Goal: Information Seeking & Learning: Learn about a topic

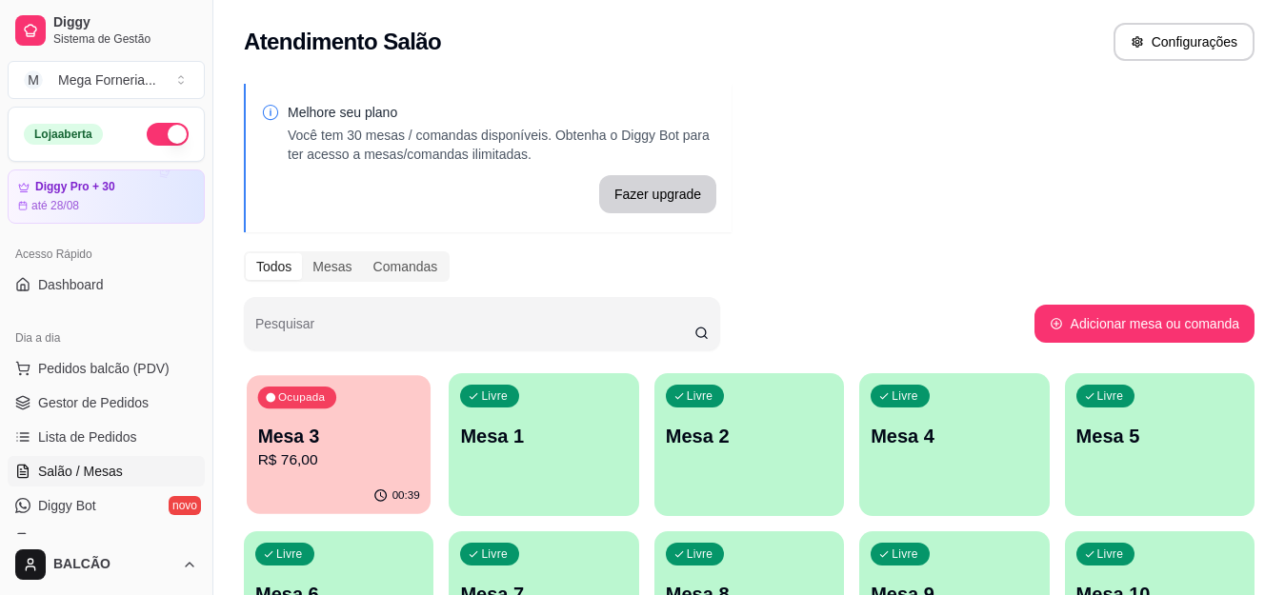
click at [333, 448] on p "Mesa 3" at bounding box center [339, 437] width 162 height 26
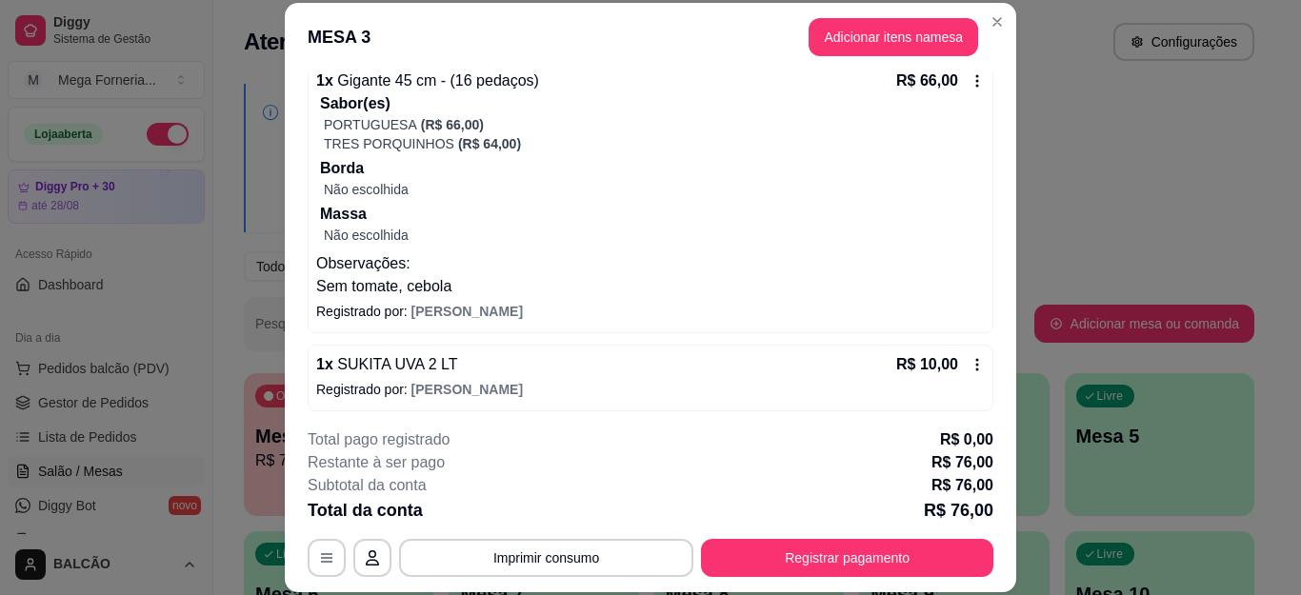
scroll to position [196, 0]
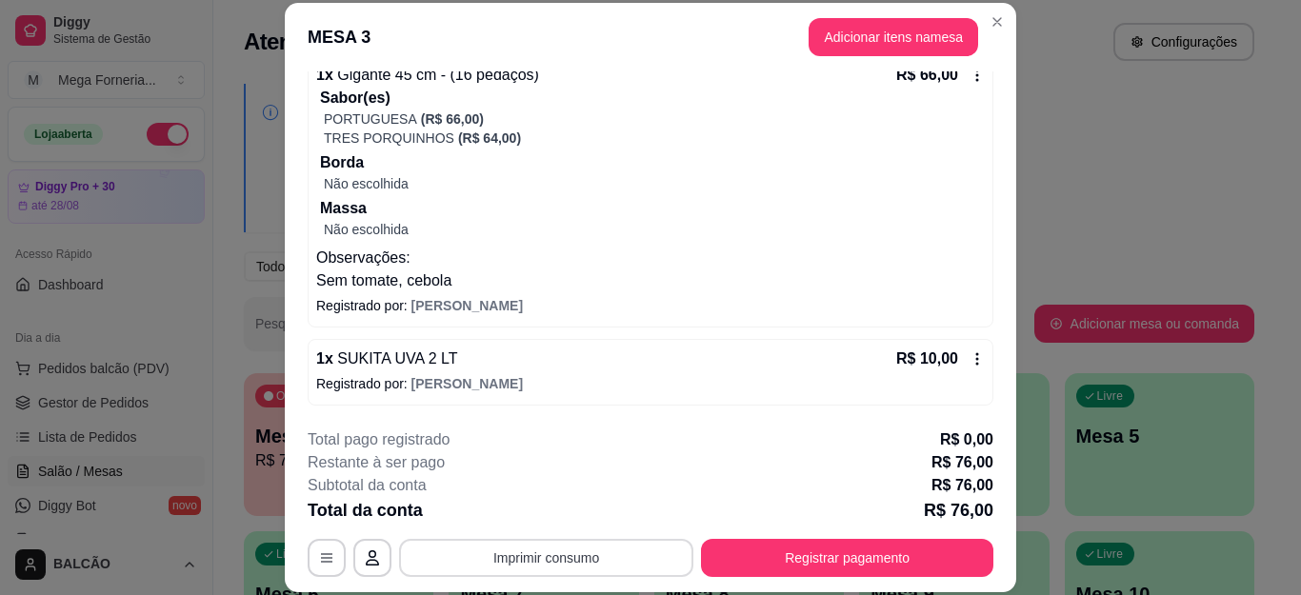
click at [523, 555] on button "Imprimir consumo" at bounding box center [546, 558] width 294 height 38
click at [567, 507] on button "IMPRESSORA" at bounding box center [544, 514] width 138 height 30
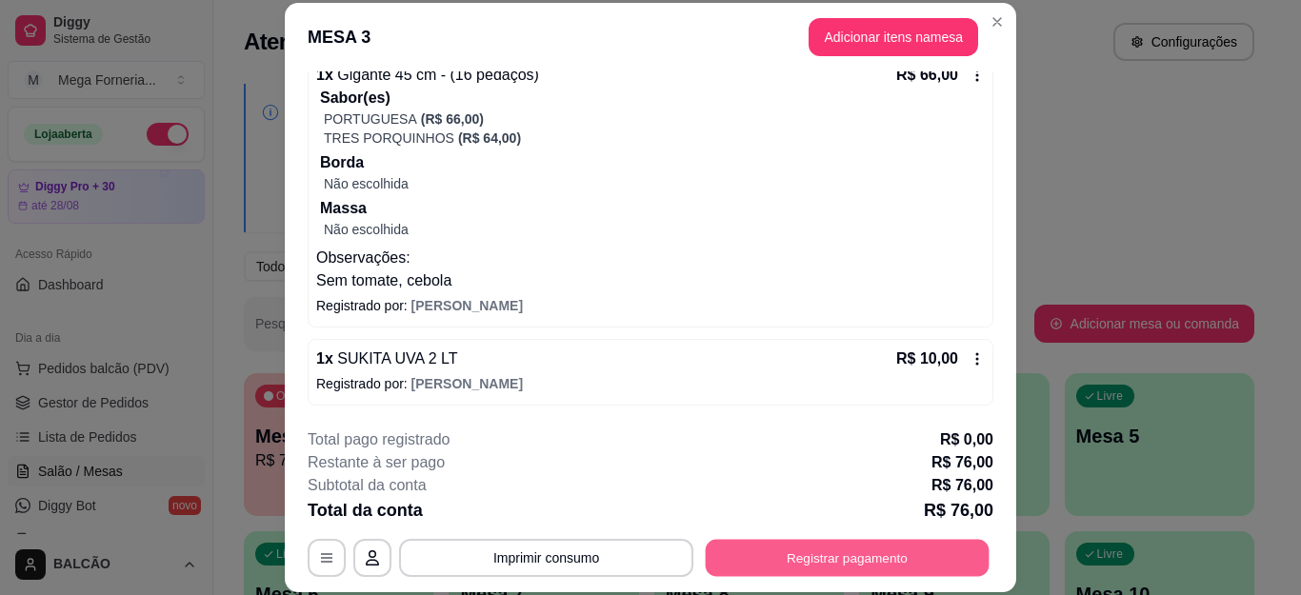
click at [795, 558] on button "Registrar pagamento" at bounding box center [848, 557] width 284 height 37
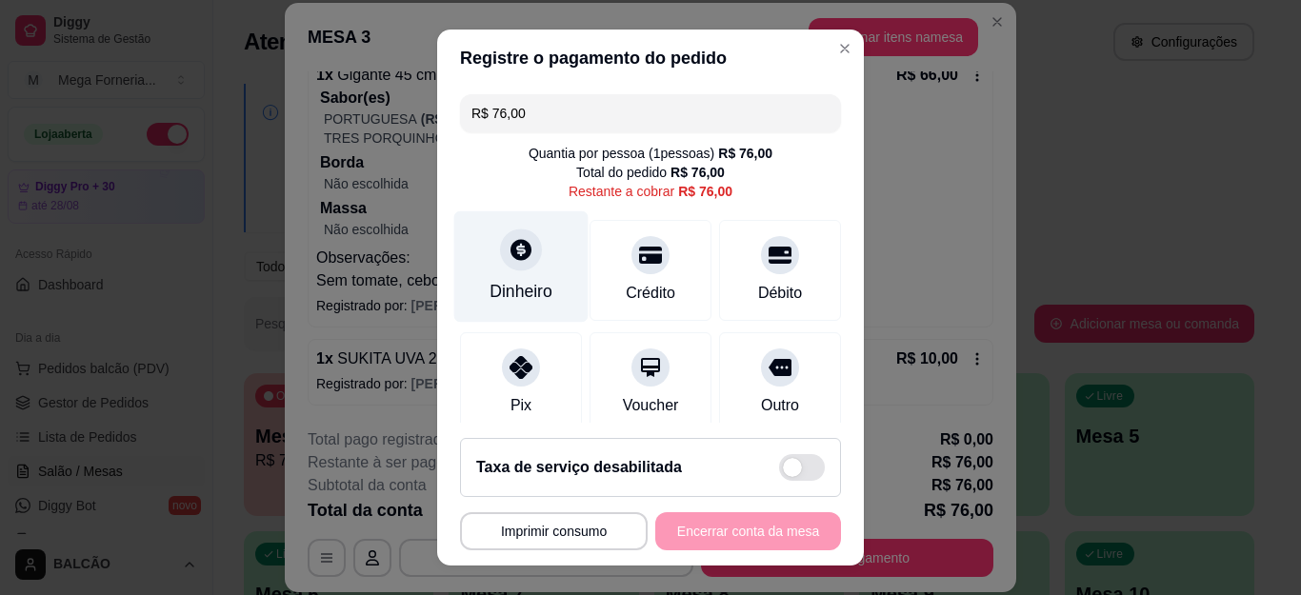
click at [483, 262] on div "Dinheiro" at bounding box center [521, 267] width 134 height 111
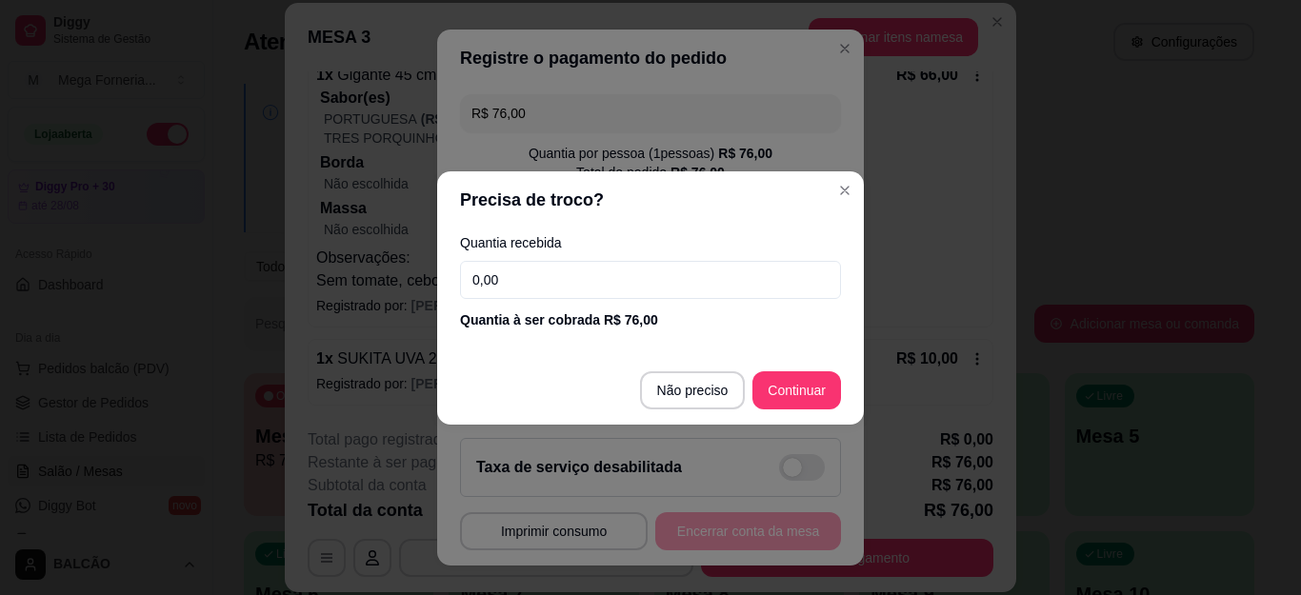
click at [536, 272] on input "0,00" at bounding box center [650, 280] width 381 height 38
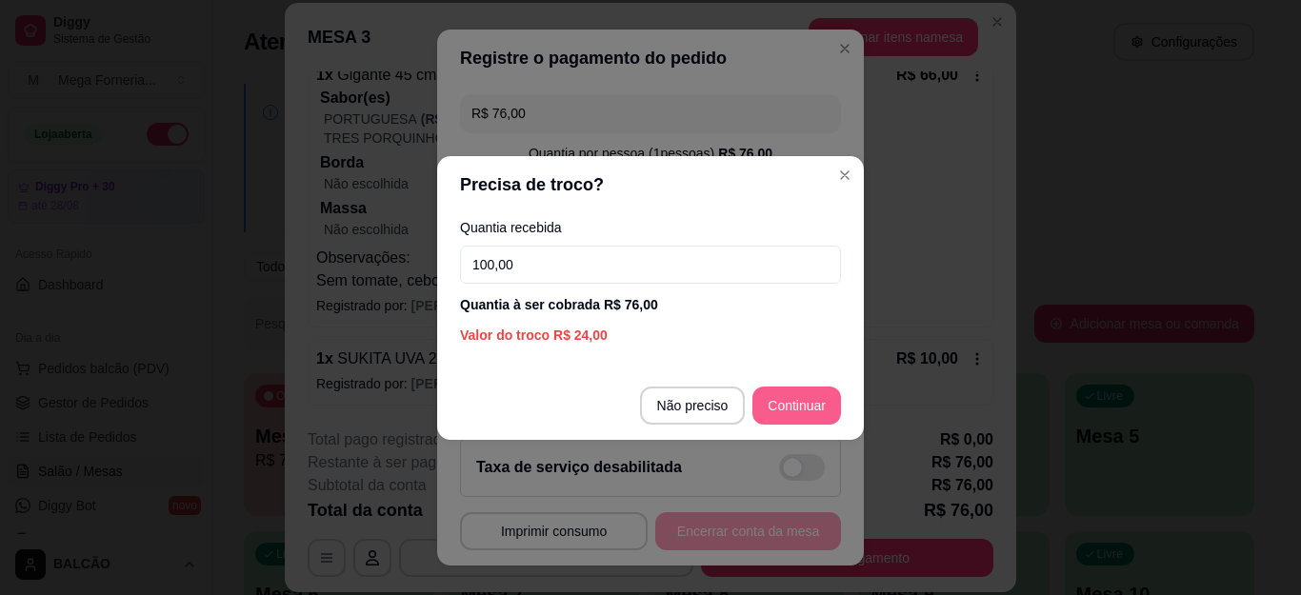
type input "100,00"
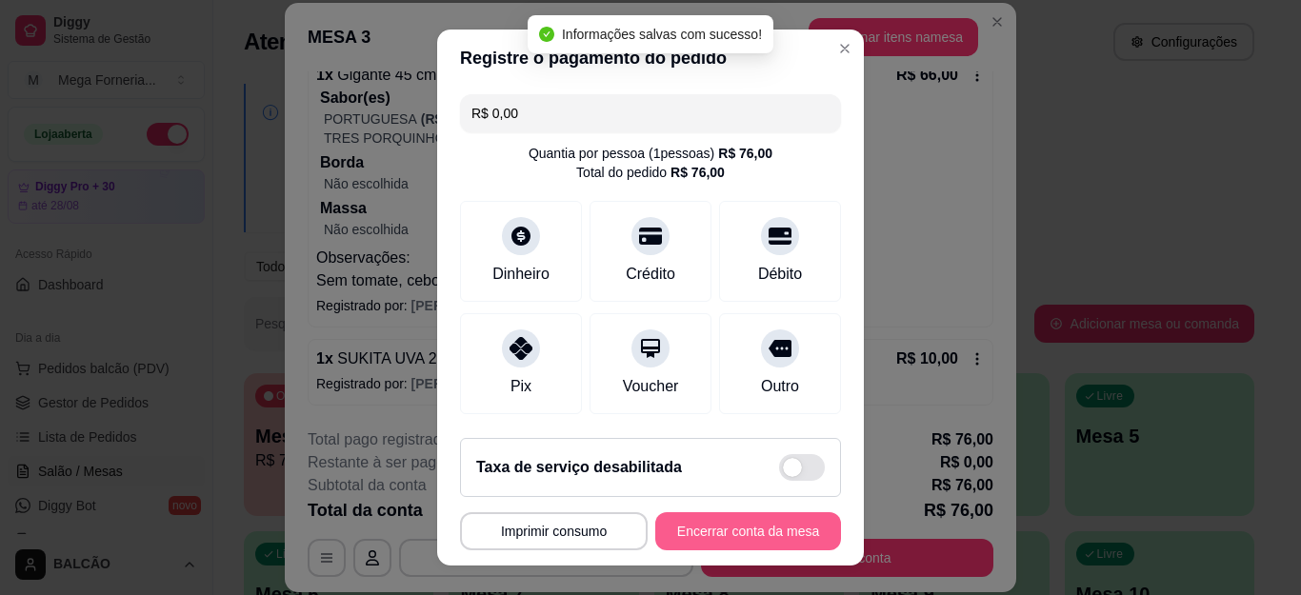
type input "R$ 0,00"
click at [716, 532] on button "Encerrar conta da mesa" at bounding box center [749, 532] width 186 height 38
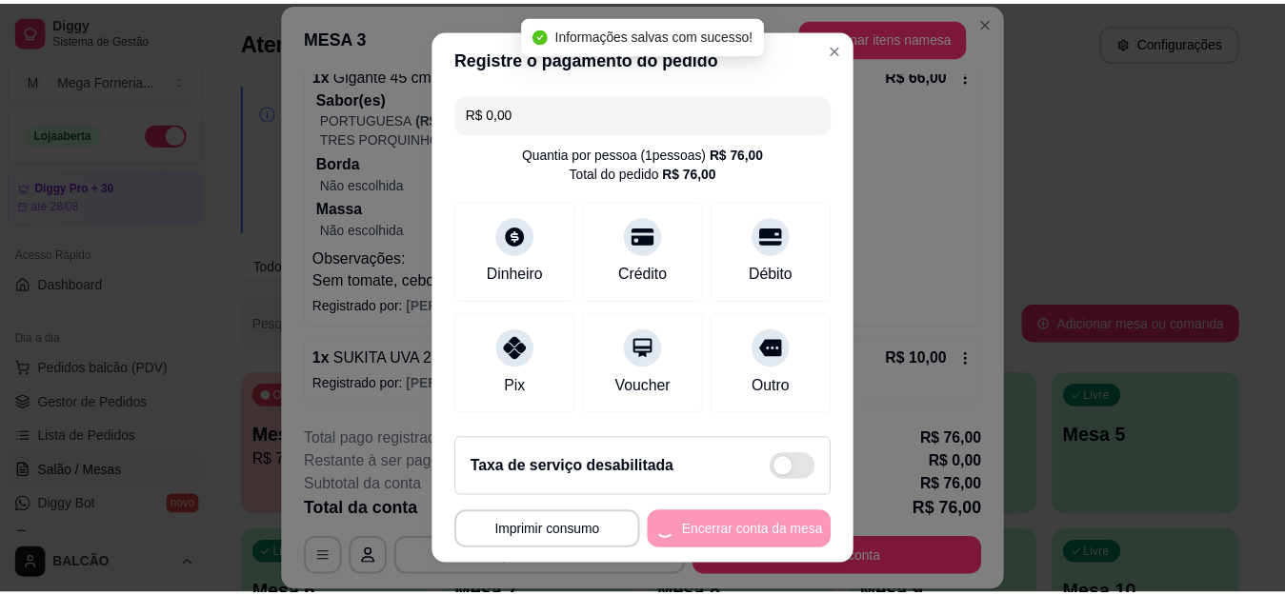
scroll to position [0, 0]
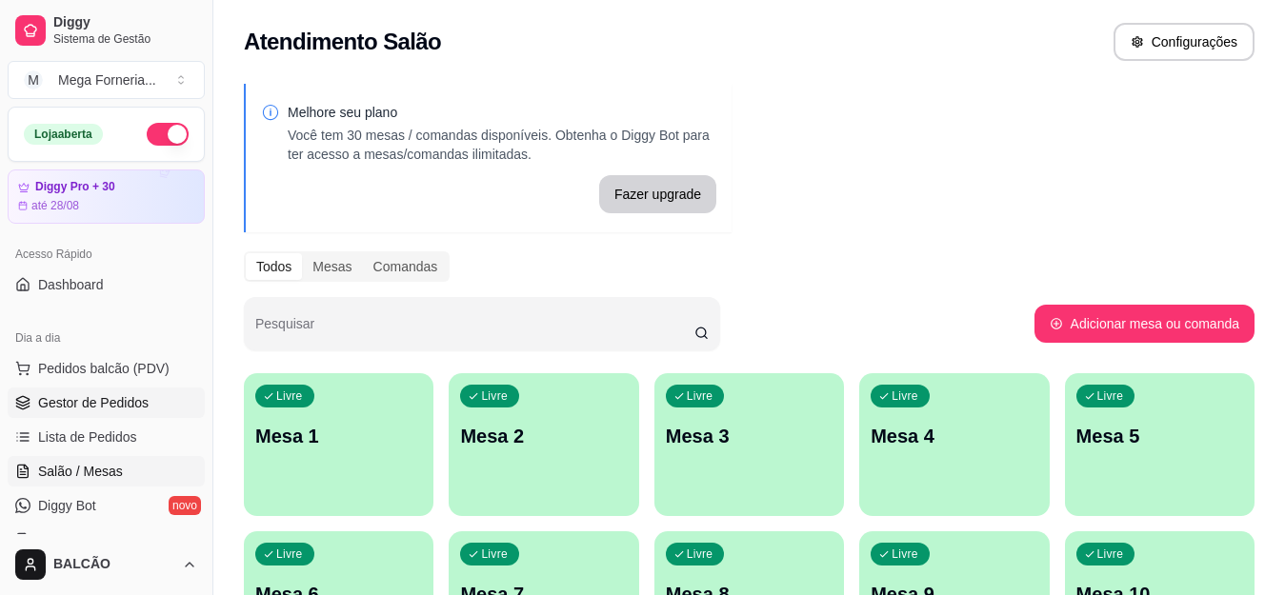
click at [141, 405] on span "Gestor de Pedidos" at bounding box center [93, 402] width 111 height 19
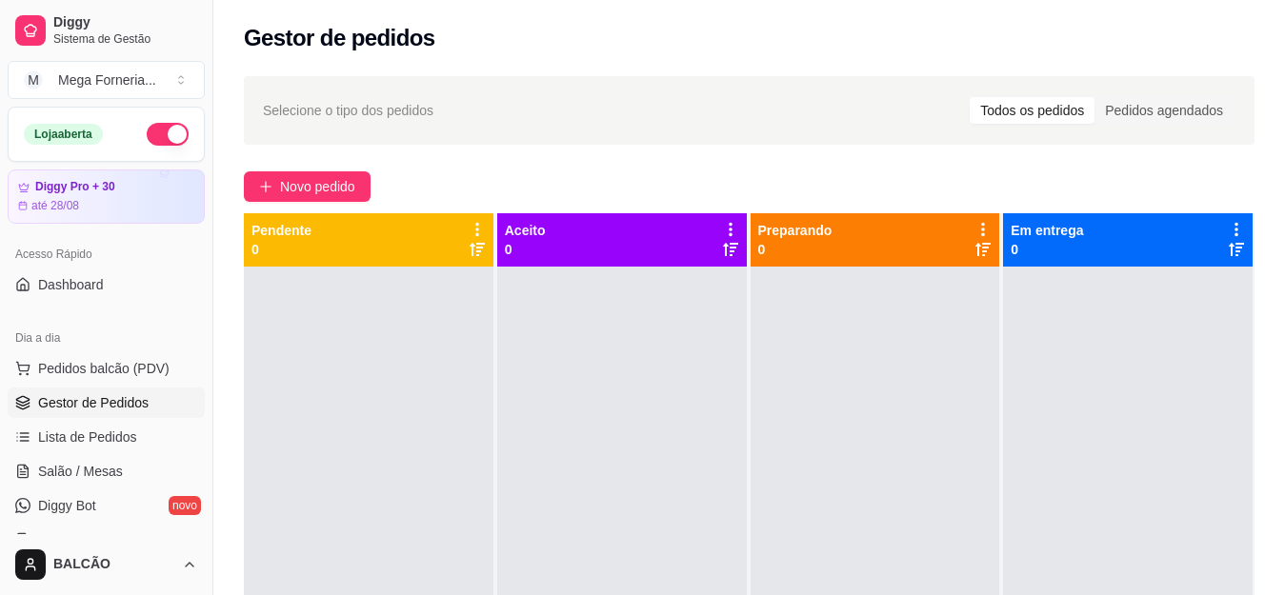
click at [302, 408] on div at bounding box center [369, 564] width 250 height 595
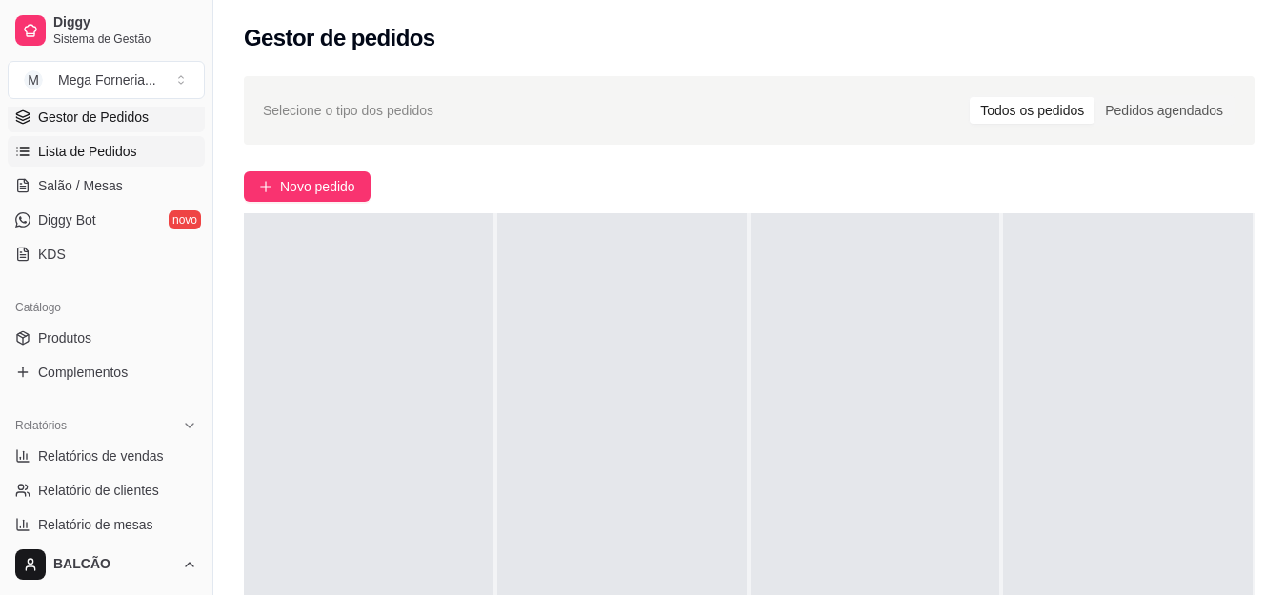
scroll to position [381, 0]
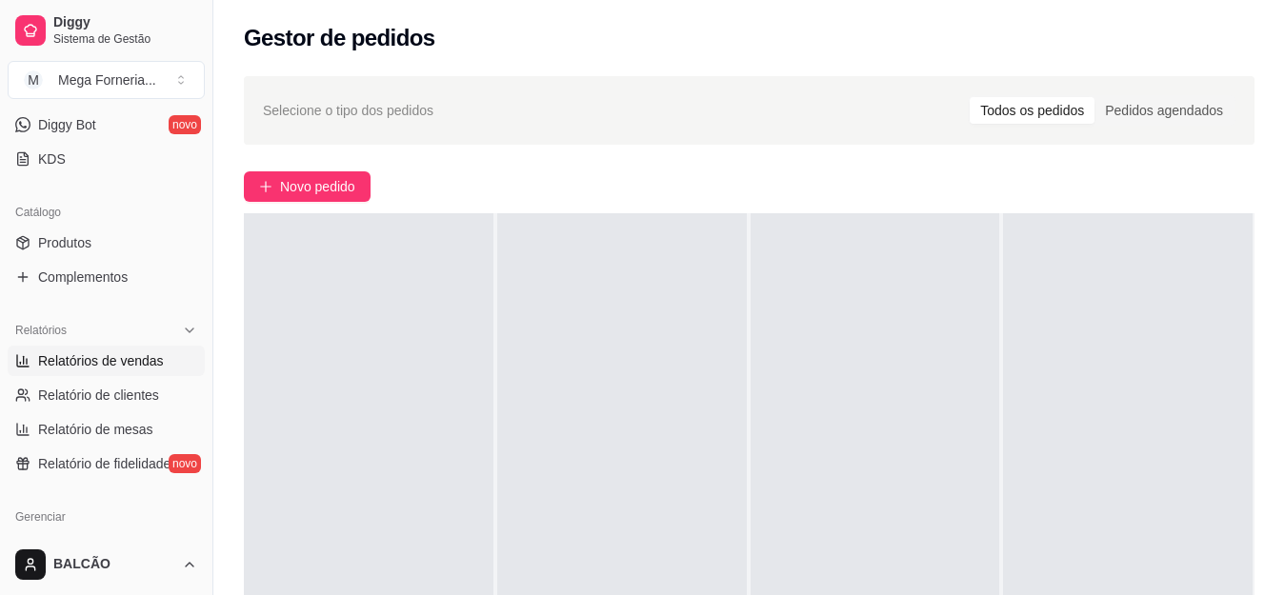
click at [140, 359] on span "Relatórios de vendas" at bounding box center [101, 361] width 126 height 19
select select "ALL"
select select "0"
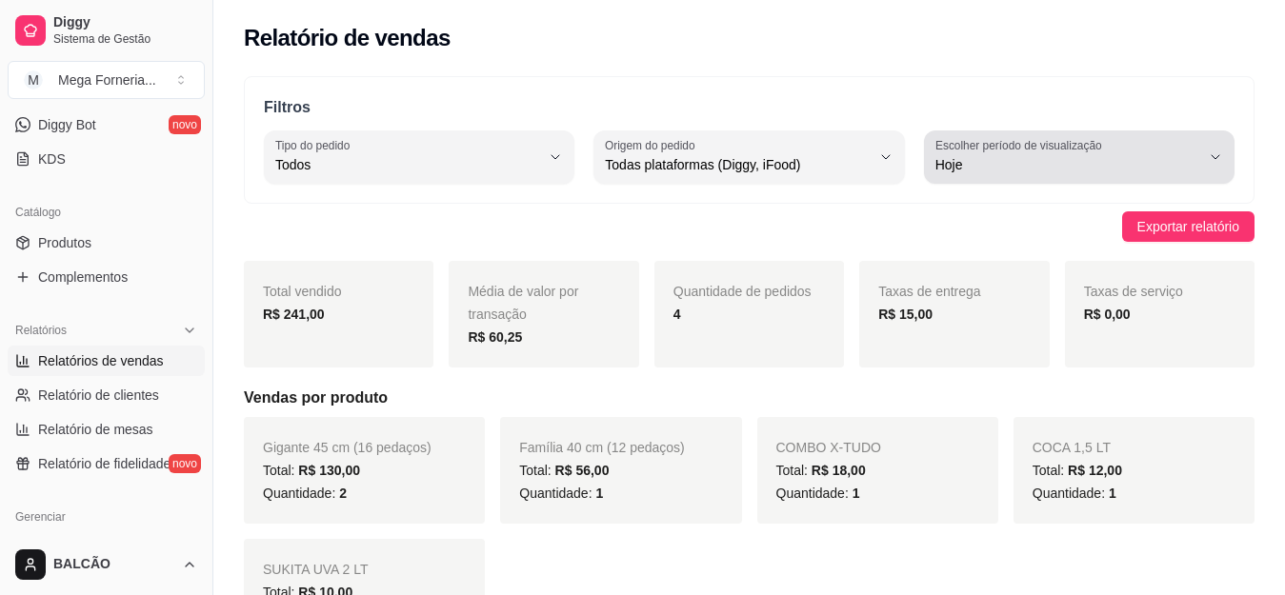
click at [1063, 170] on span "Hoje" at bounding box center [1068, 164] width 265 height 19
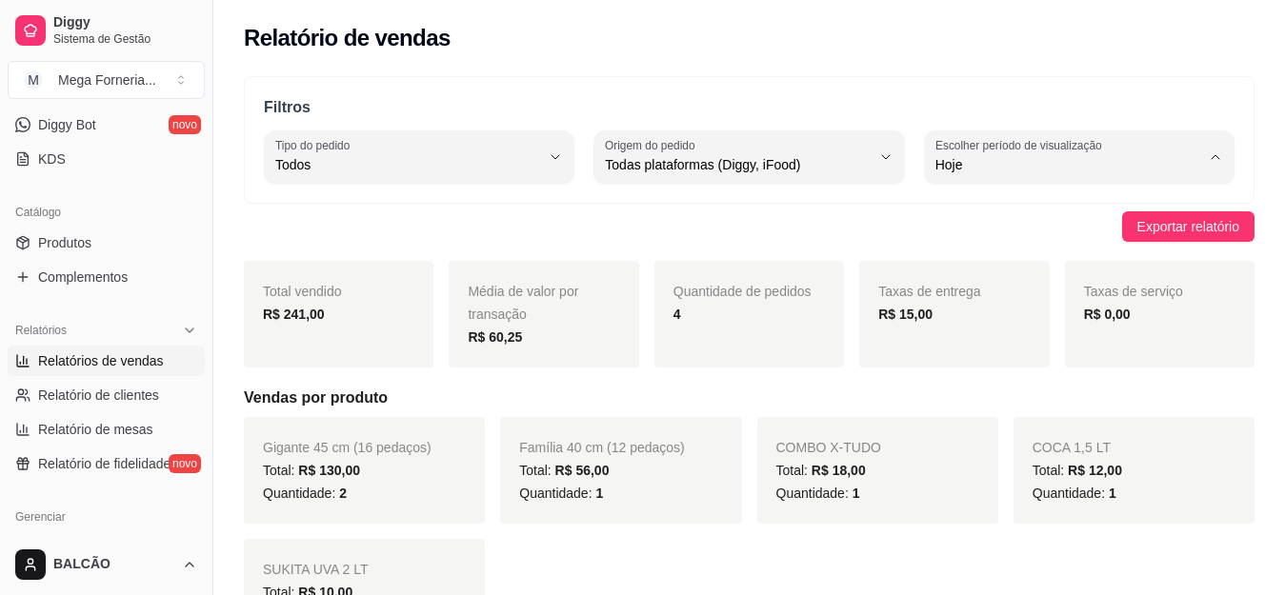
click at [969, 402] on span "Customizado" at bounding box center [1070, 397] width 251 height 18
type input "-1"
select select "-1"
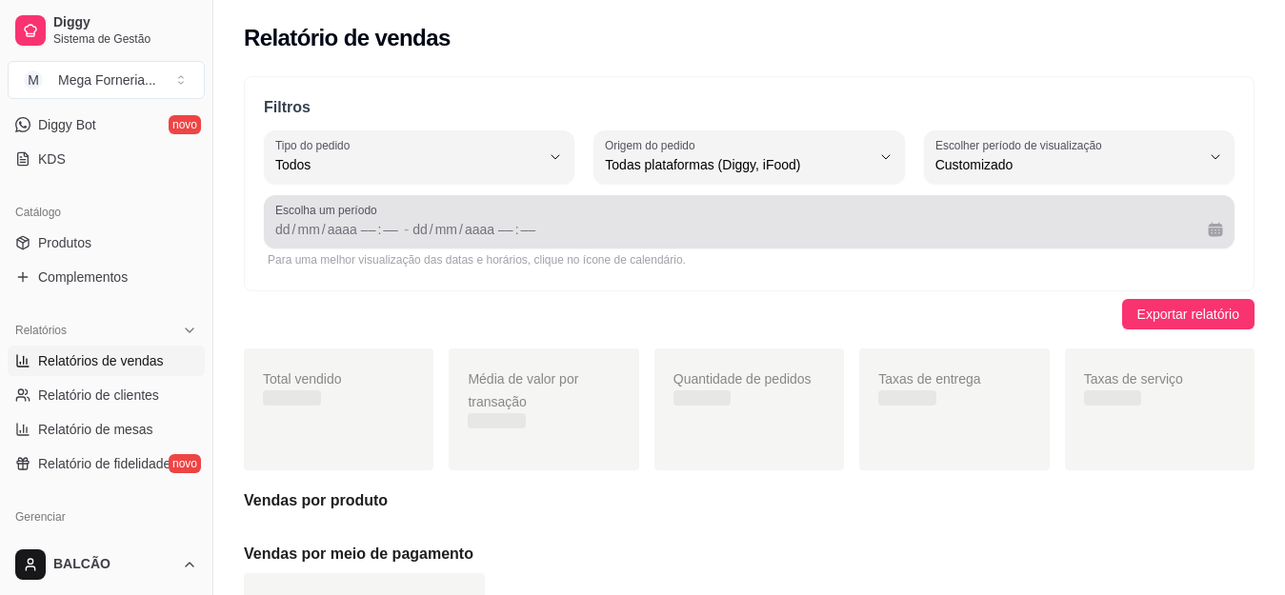
click at [982, 406] on span "Customizado" at bounding box center [1070, 397] width 251 height 18
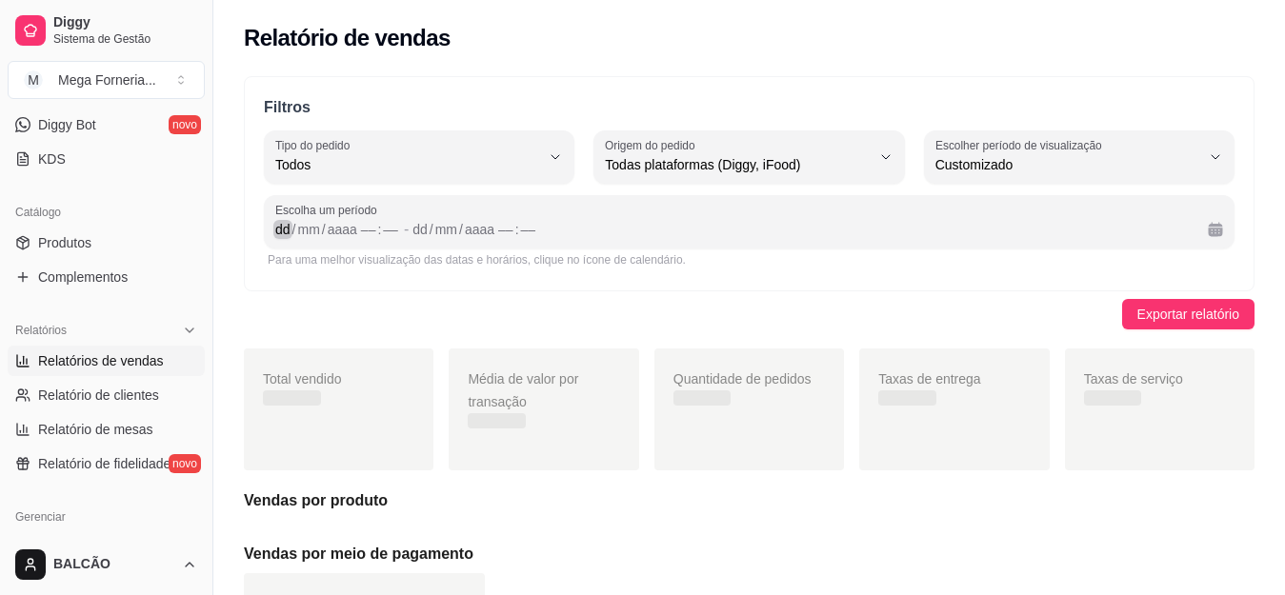
click at [284, 226] on div "dd" at bounding box center [282, 229] width 19 height 19
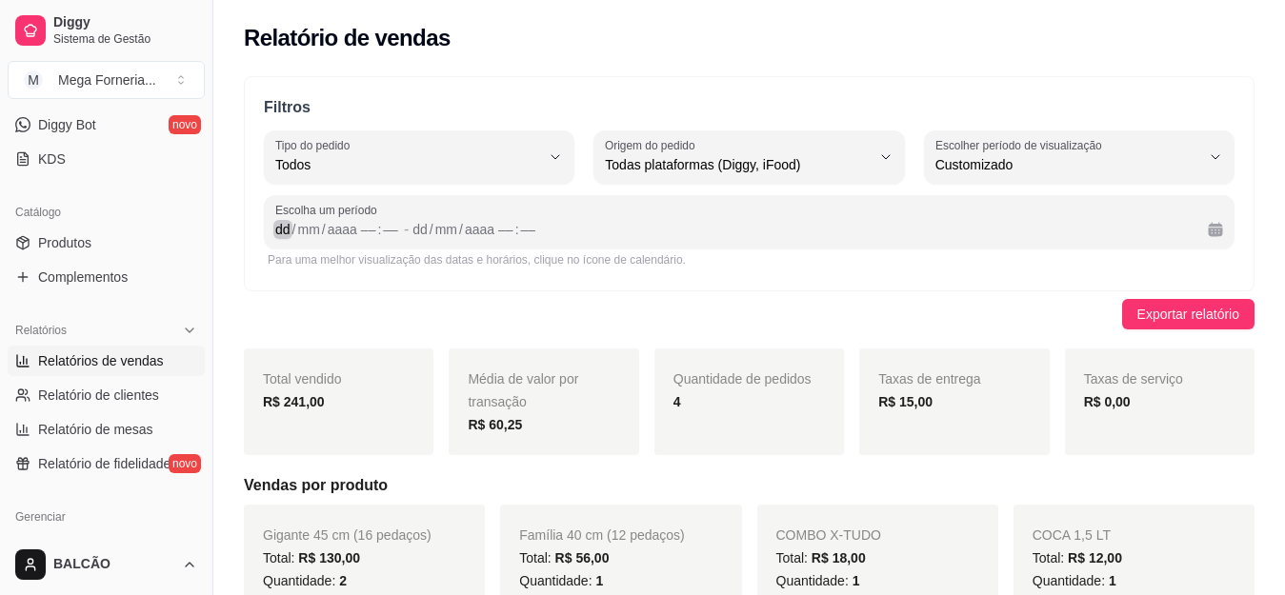
scroll to position [95, 0]
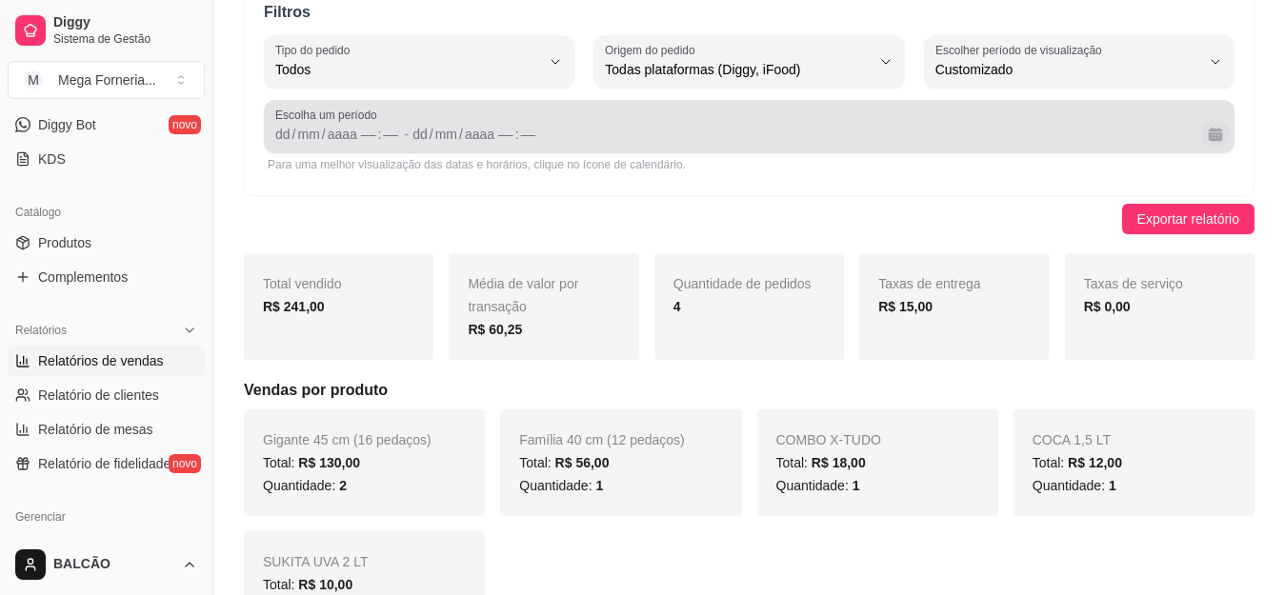
click at [1210, 134] on button "Calendário" at bounding box center [1215, 134] width 30 height 30
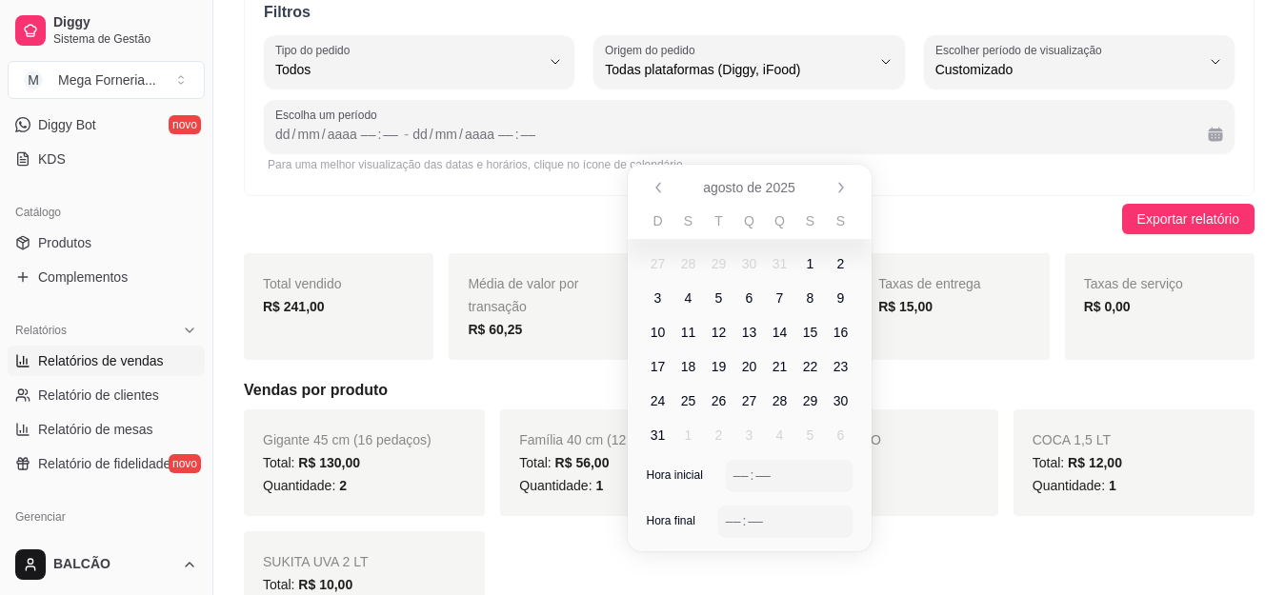
scroll to position [286, 0]
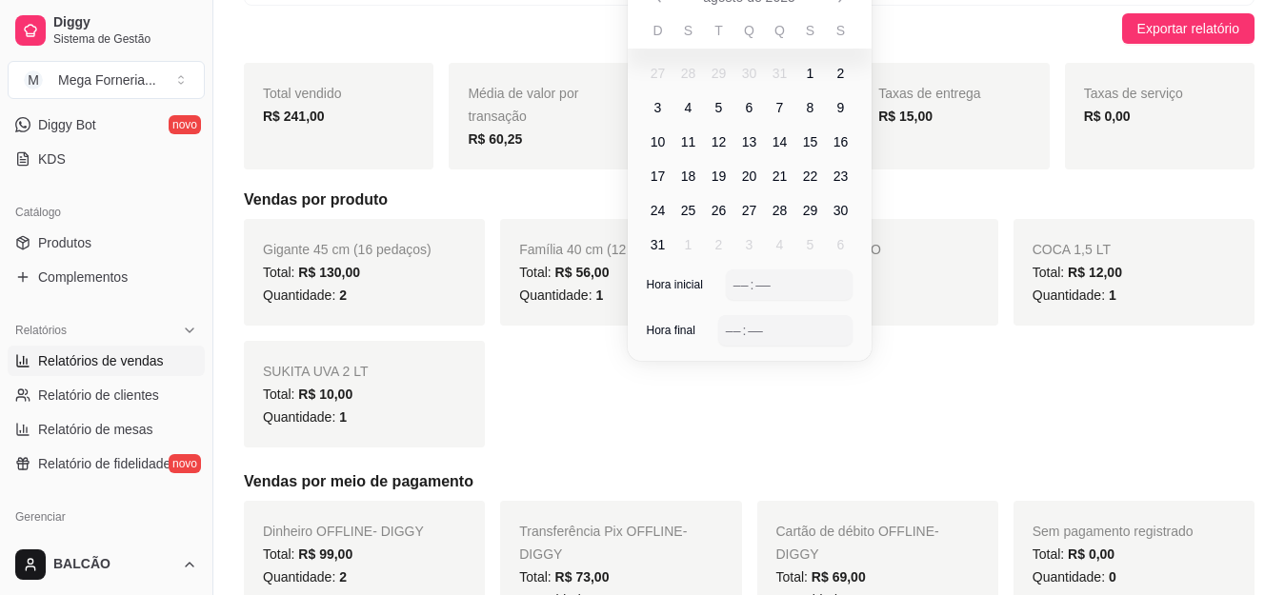
click at [843, 142] on span "16" at bounding box center [841, 141] width 15 height 19
click at [656, 182] on span "17" at bounding box center [658, 176] width 15 height 19
click at [740, 286] on div "––" at bounding box center [741, 284] width 19 height 19
click at [740, 334] on div "––" at bounding box center [733, 330] width 19 height 19
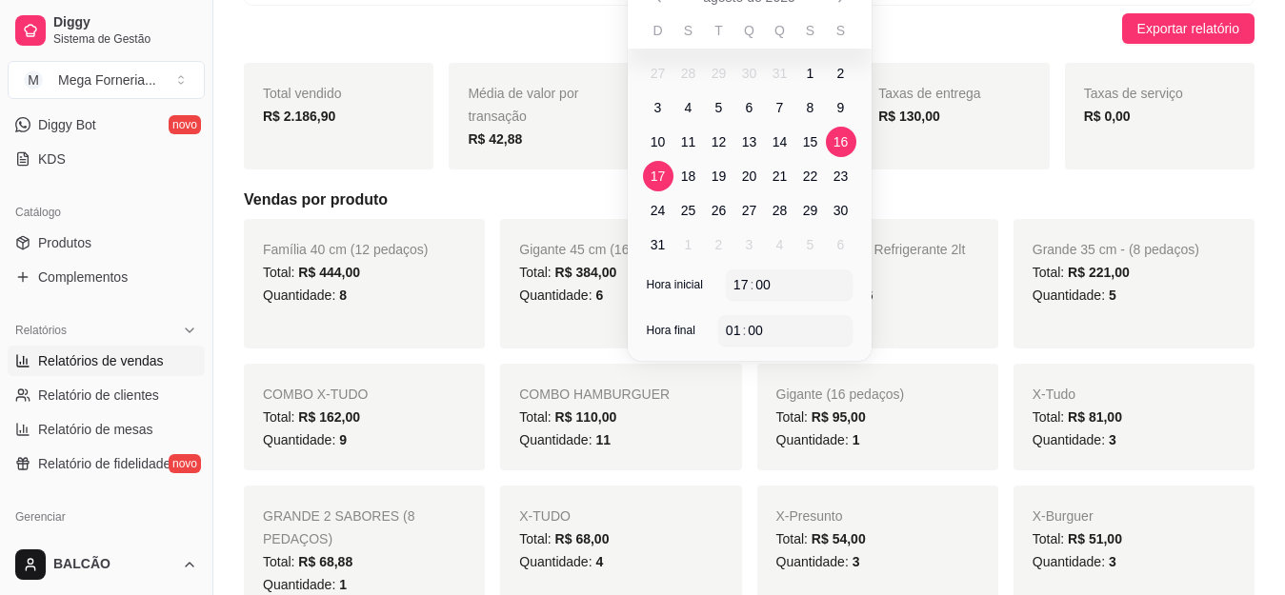
click at [1053, 33] on div "Exportar relatório" at bounding box center [749, 28] width 1011 height 30
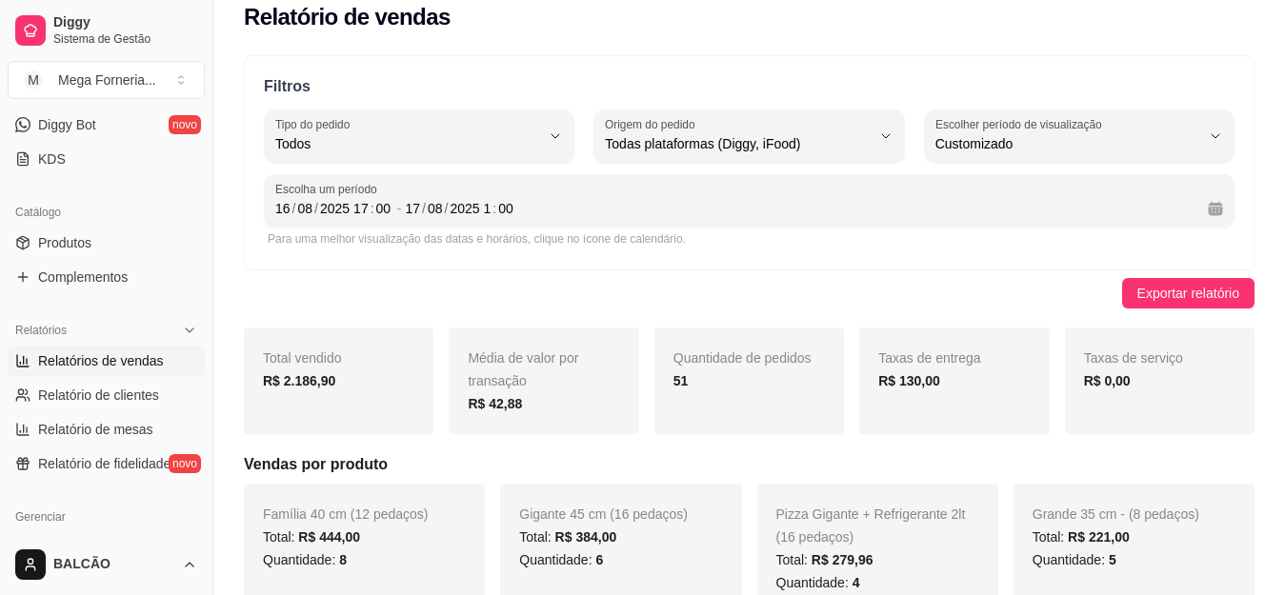
scroll to position [0, 0]
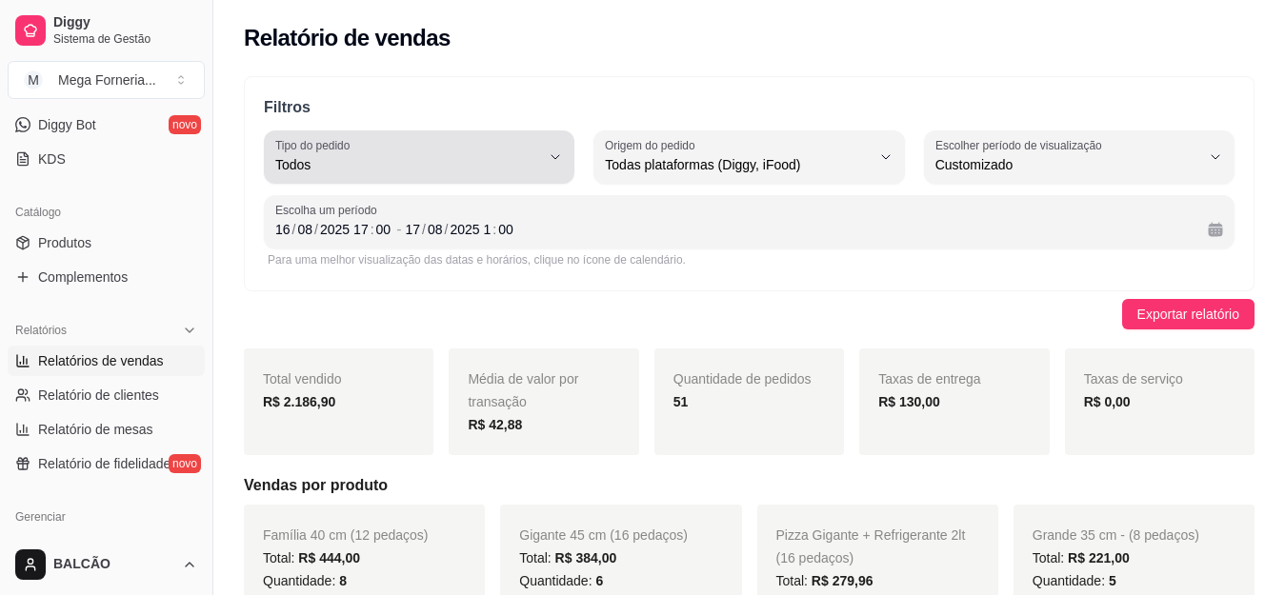
click at [478, 173] on span "Todos" at bounding box center [407, 164] width 265 height 19
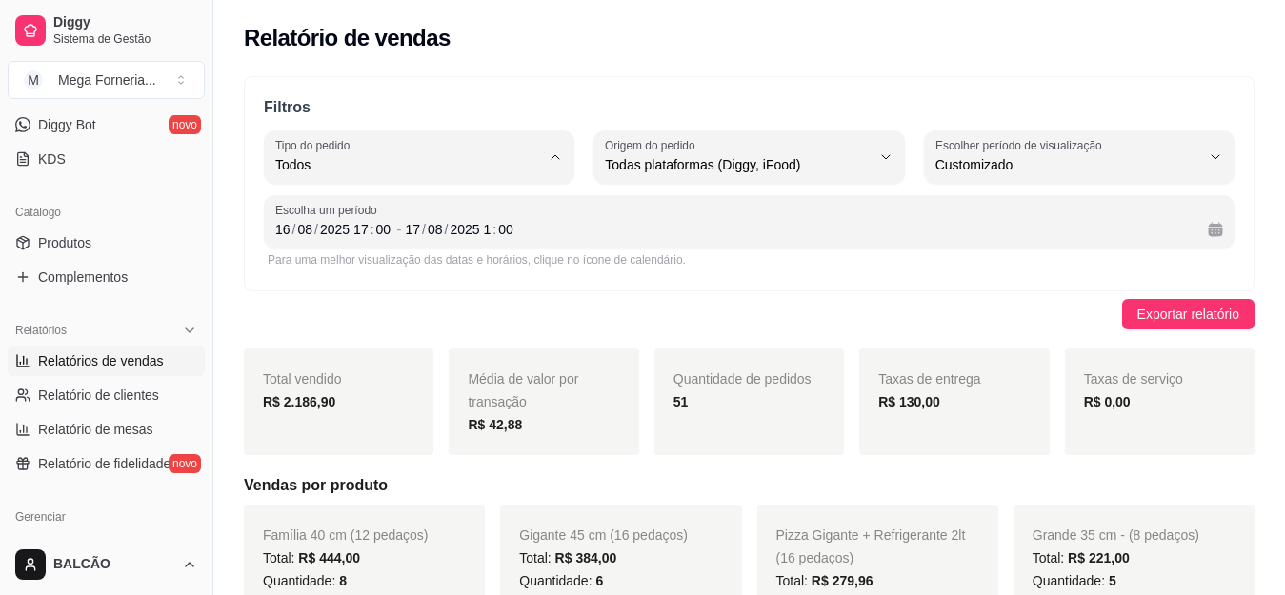
click at [381, 243] on span "Entrega" at bounding box center [410, 241] width 251 height 18
type input "DELIVERY"
select select "DELIVERY"
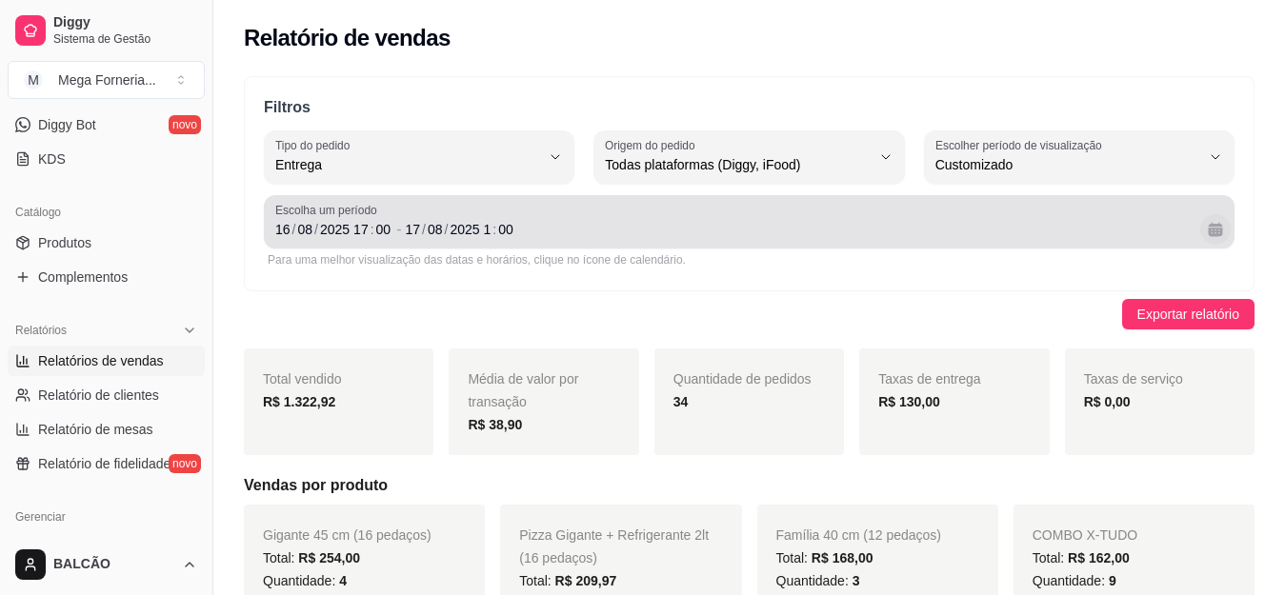
click at [1215, 224] on button "Calendário" at bounding box center [1215, 229] width 30 height 30
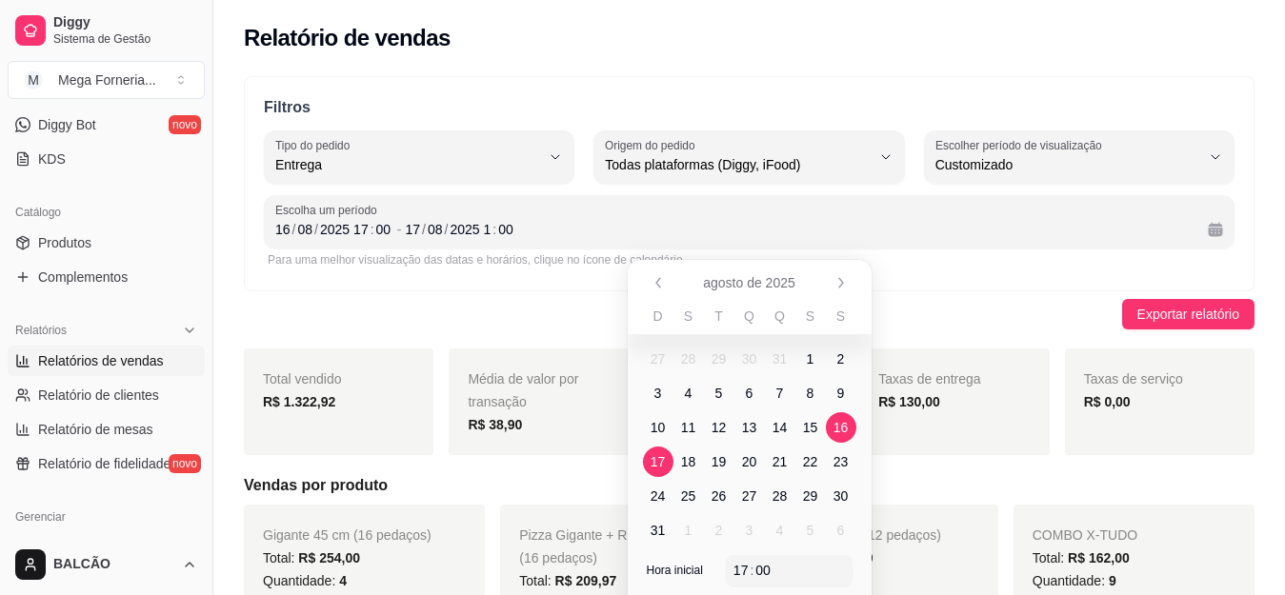
click at [840, 416] on span "16" at bounding box center [841, 428] width 30 height 30
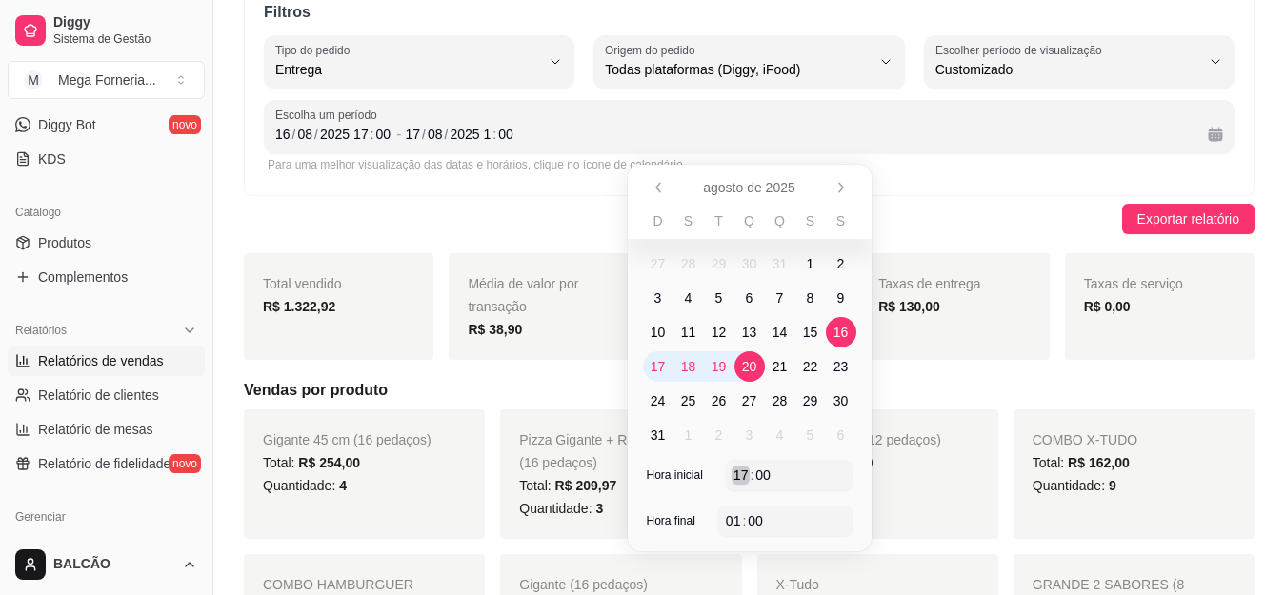
click at [746, 469] on div "17" at bounding box center [741, 475] width 19 height 19
click at [655, 362] on span "17" at bounding box center [658, 366] width 15 height 19
click at [567, 221] on div "Exportar relatório" at bounding box center [749, 219] width 1011 height 30
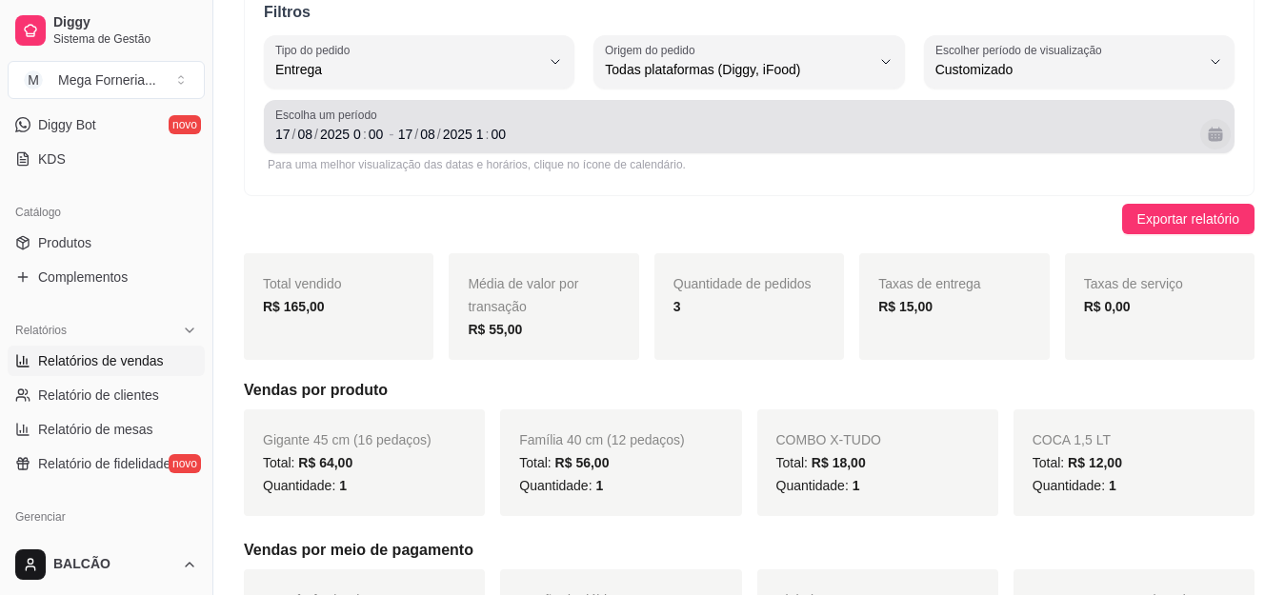
click at [1217, 130] on button "Calendário" at bounding box center [1215, 134] width 30 height 30
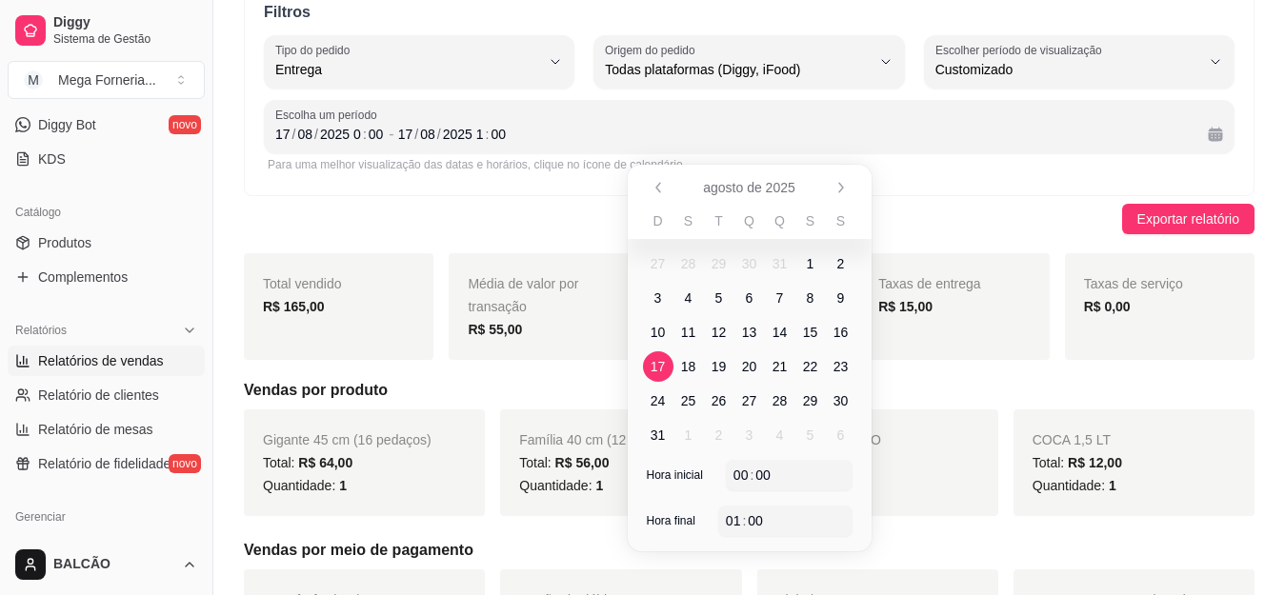
click at [847, 329] on span "16" at bounding box center [841, 332] width 15 height 19
click at [657, 367] on span "17" at bounding box center [658, 366] width 15 height 19
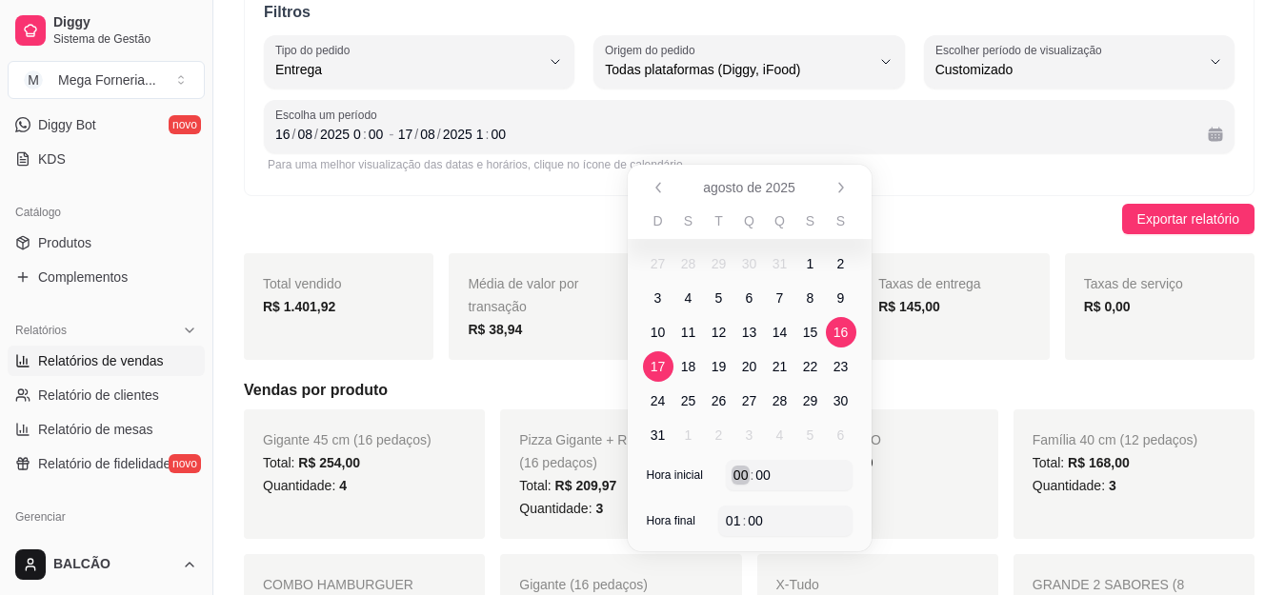
click at [752, 474] on div ":" at bounding box center [752, 475] width 8 height 19
click at [934, 192] on div "Filtros DELIVERY Tipo do pedido Todos Entrega Retirada Mesa Consumo local Tipo …" at bounding box center [749, 88] width 1011 height 215
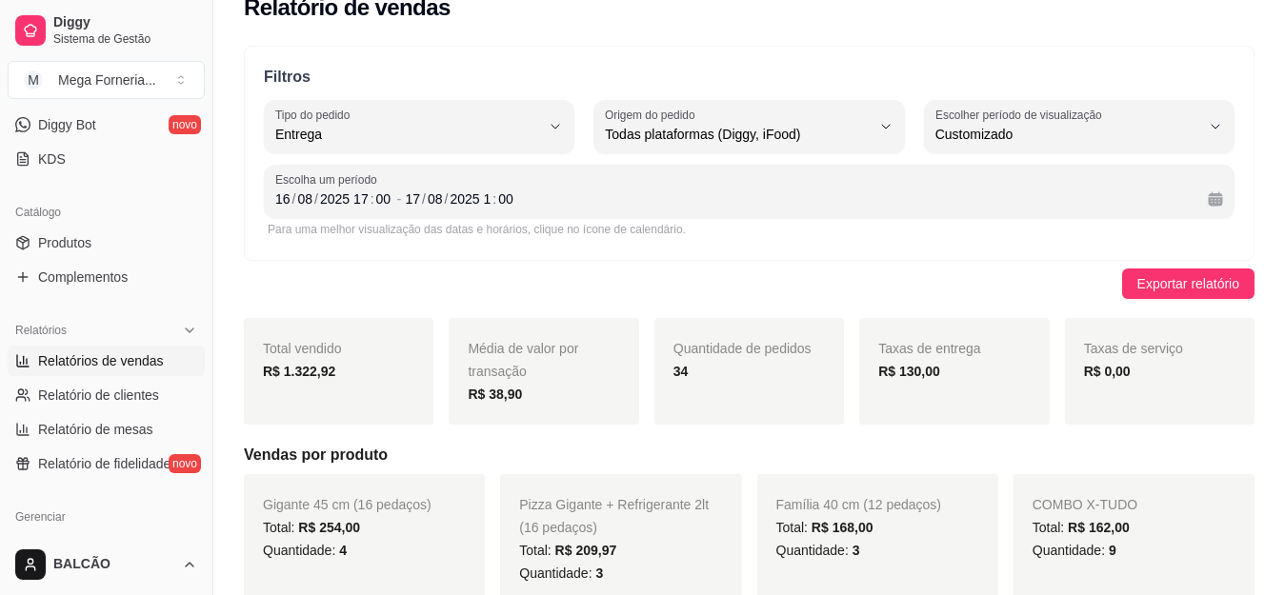
scroll to position [0, 0]
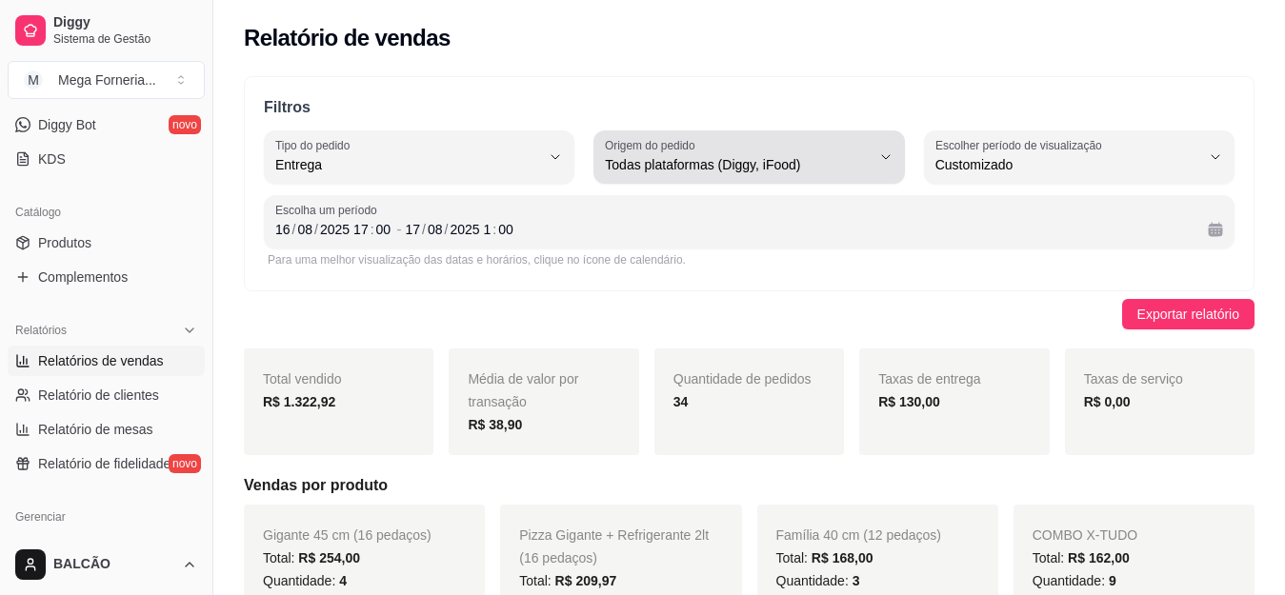
click at [650, 157] on span "Todas plataformas (Diggy, iFood)" at bounding box center [737, 164] width 265 height 19
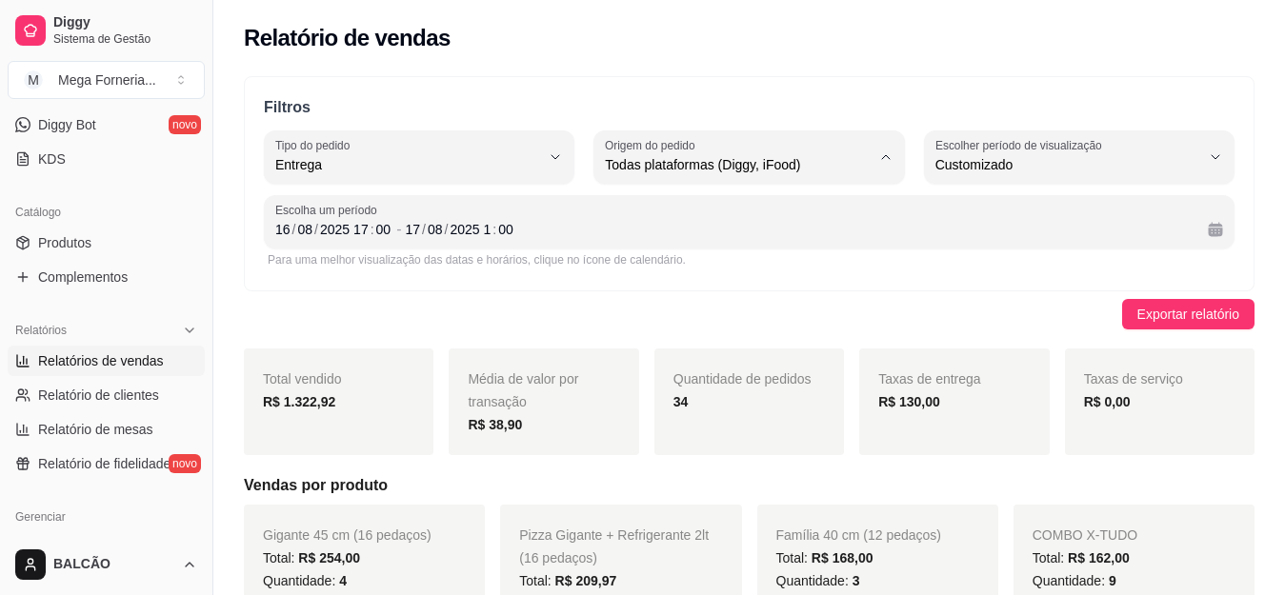
click at [684, 274] on span "iFood" at bounding box center [740, 273] width 251 height 18
type input "IFOOD"
select select "IFOOD"
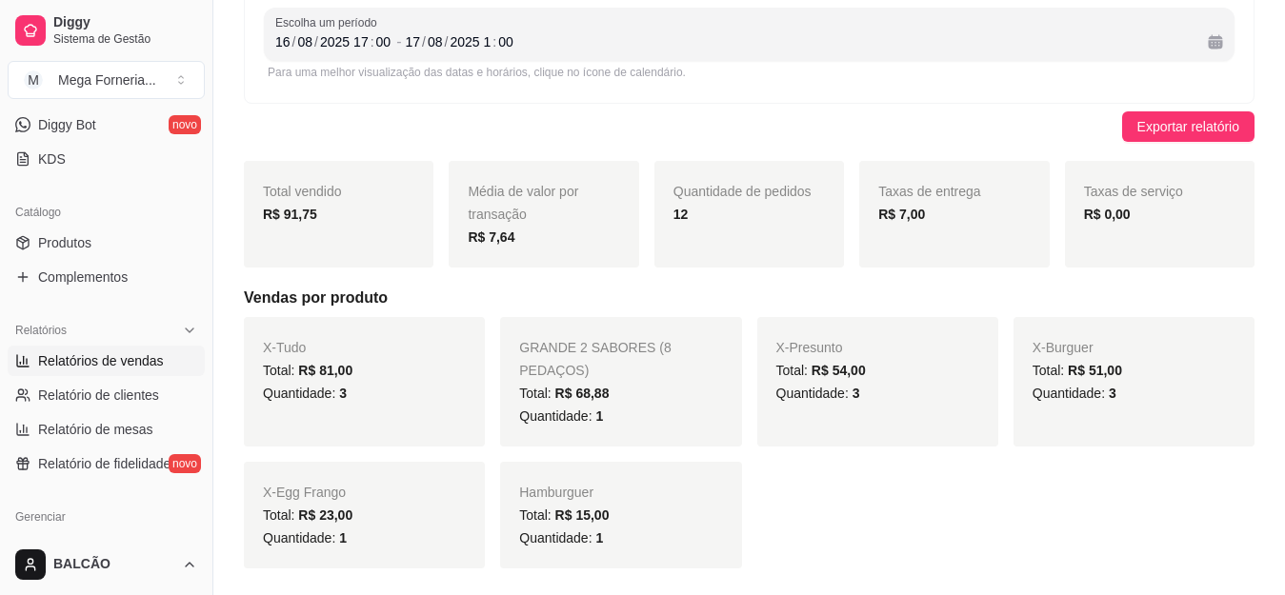
scroll to position [286, 0]
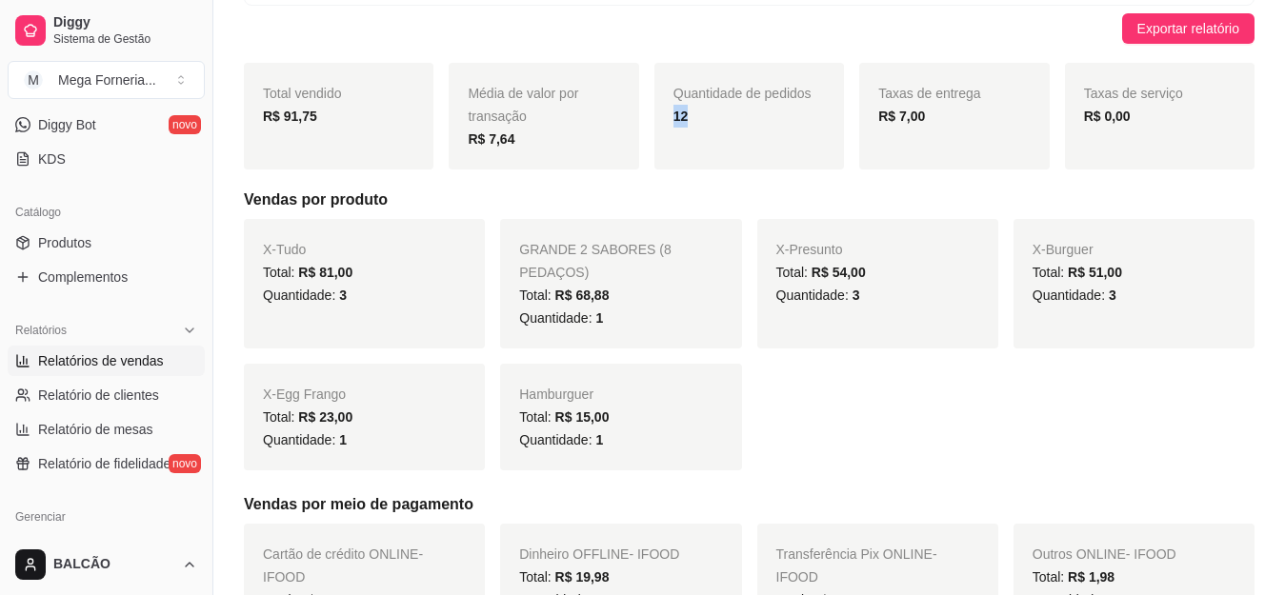
drag, startPoint x: 672, startPoint y: 117, endPoint x: 690, endPoint y: 113, distance: 18.5
click at [690, 113] on div "Quantidade de pedidos 12" at bounding box center [750, 116] width 190 height 107
click at [694, 118] on div "12" at bounding box center [749, 116] width 151 height 23
drag, startPoint x: 681, startPoint y: 111, endPoint x: 698, endPoint y: 121, distance: 20.1
click at [698, 121] on div "12" at bounding box center [749, 116] width 151 height 23
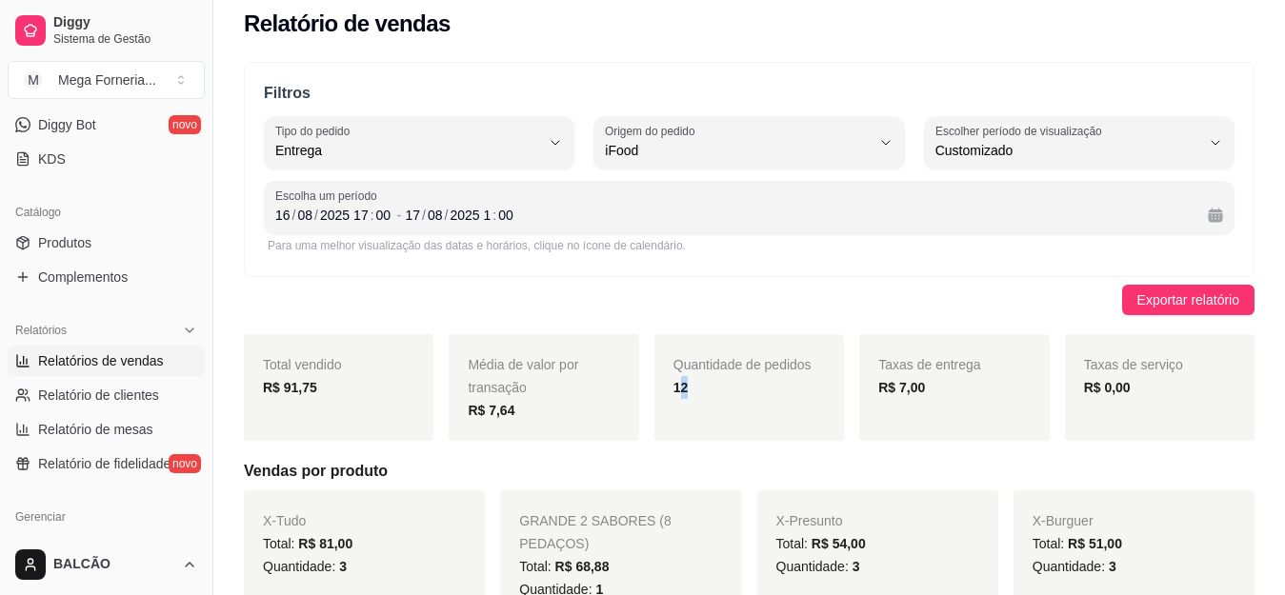
scroll to position [0, 0]
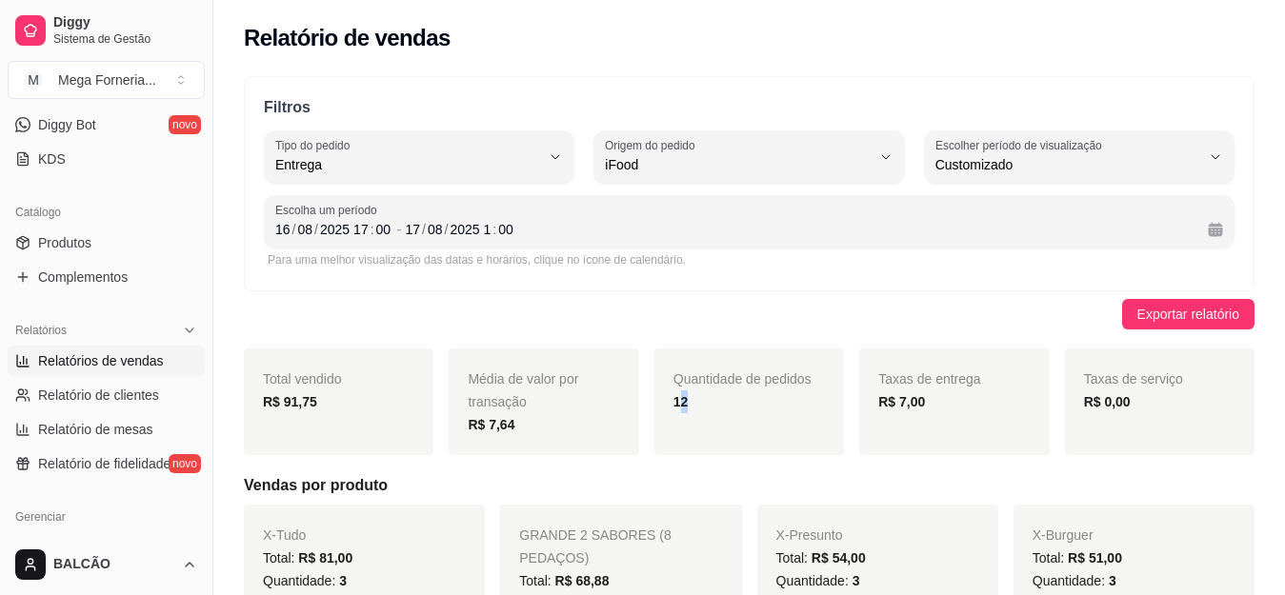
click at [419, 178] on button "Tipo do pedido Entrega" at bounding box center [419, 157] width 311 height 53
click at [419, 218] on span "Todos" at bounding box center [410, 210] width 251 height 18
type input "ALL"
select select "ALL"
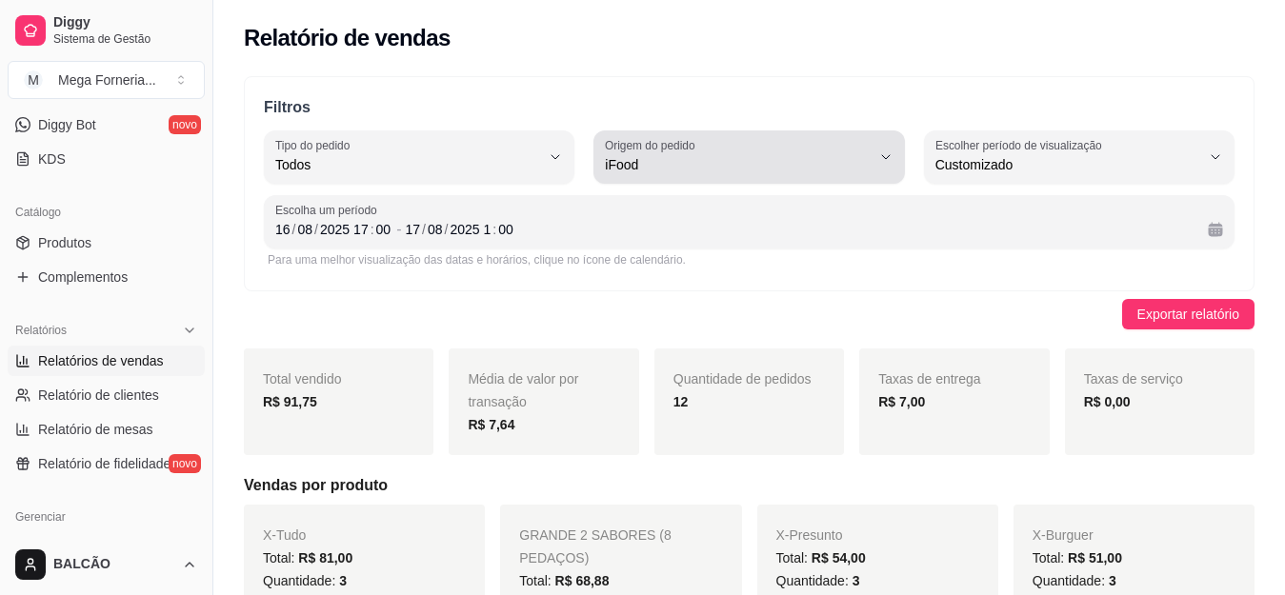
click at [725, 171] on span "iFood" at bounding box center [737, 164] width 265 height 19
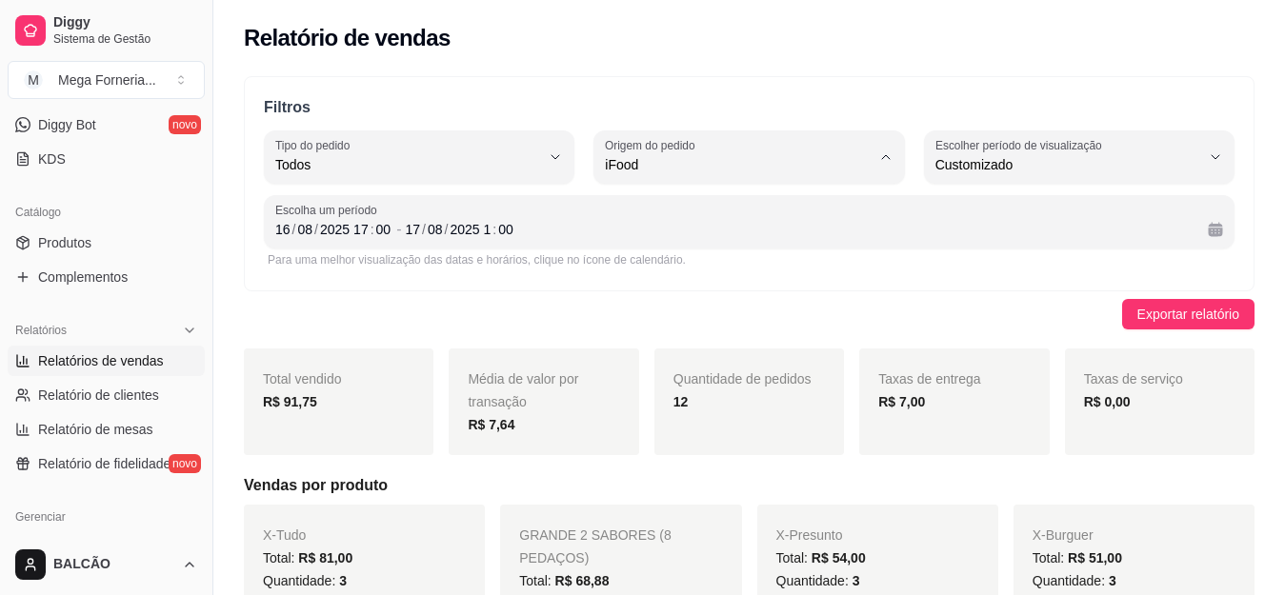
click at [748, 219] on span "Todas plataformas (Diggy, iFood)" at bounding box center [740, 210] width 251 height 18
type input "ALL"
select select "ALL"
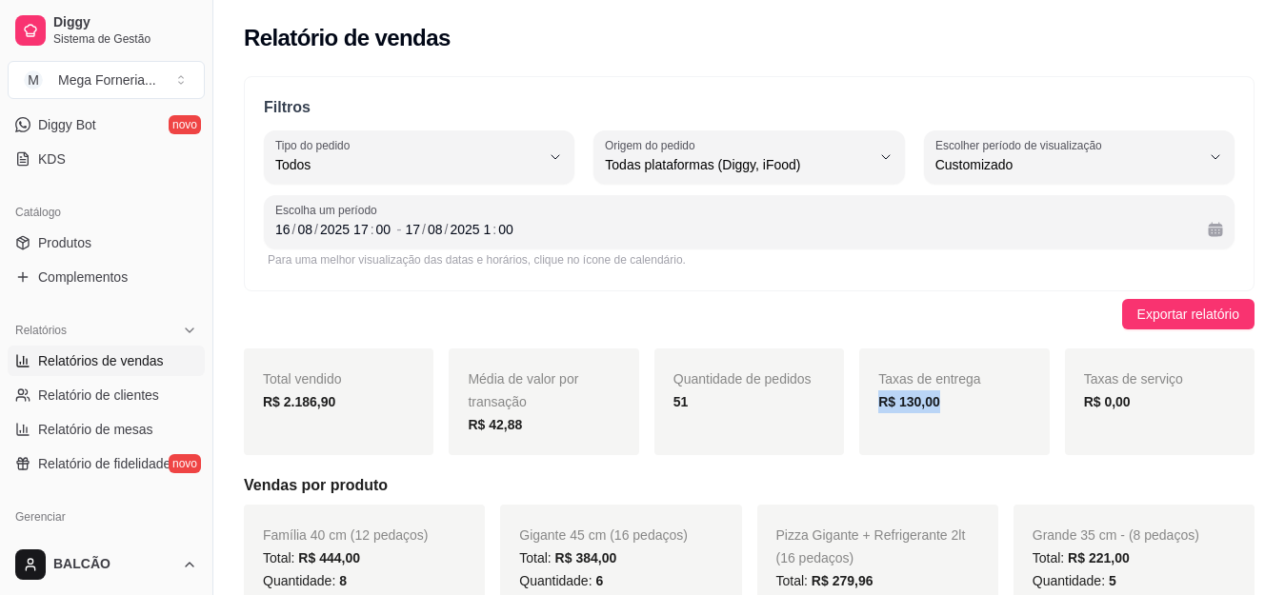
drag, startPoint x: 941, startPoint y: 405, endPoint x: 875, endPoint y: 394, distance: 67.5
click at [875, 394] on div "Taxas de entrega R$ 130,00" at bounding box center [954, 402] width 190 height 107
drag, startPoint x: 875, startPoint y: 394, endPoint x: 955, endPoint y: 411, distance: 81.7
click at [955, 411] on div "Taxas de entrega R$ 130,00" at bounding box center [954, 402] width 190 height 107
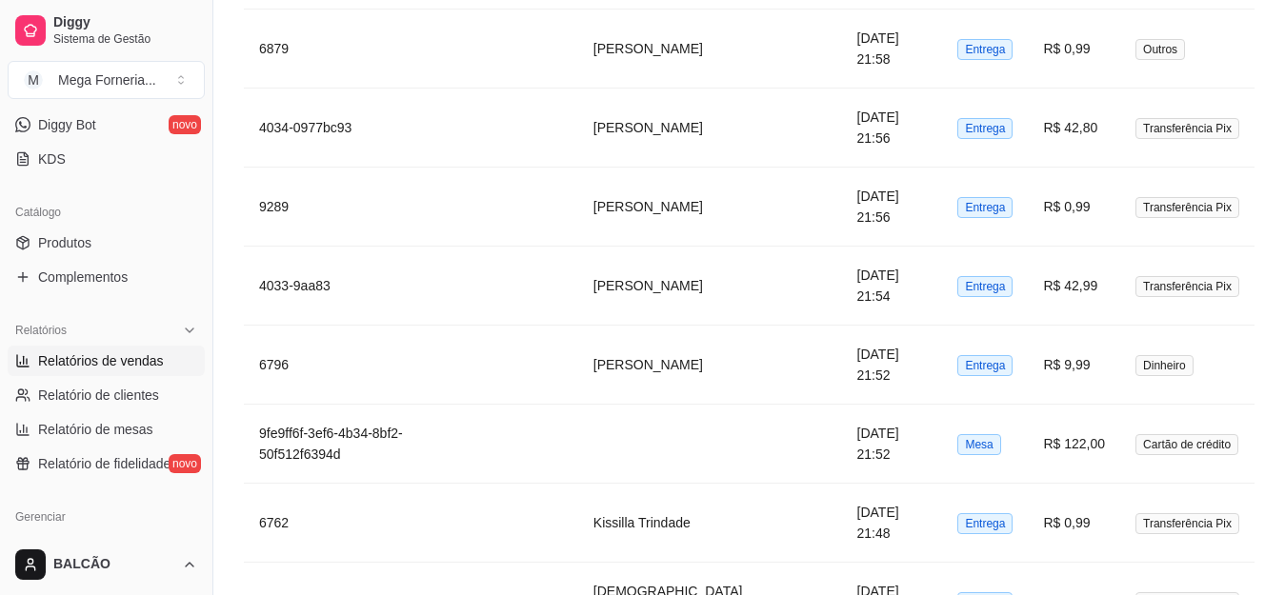
scroll to position [4210, 0]
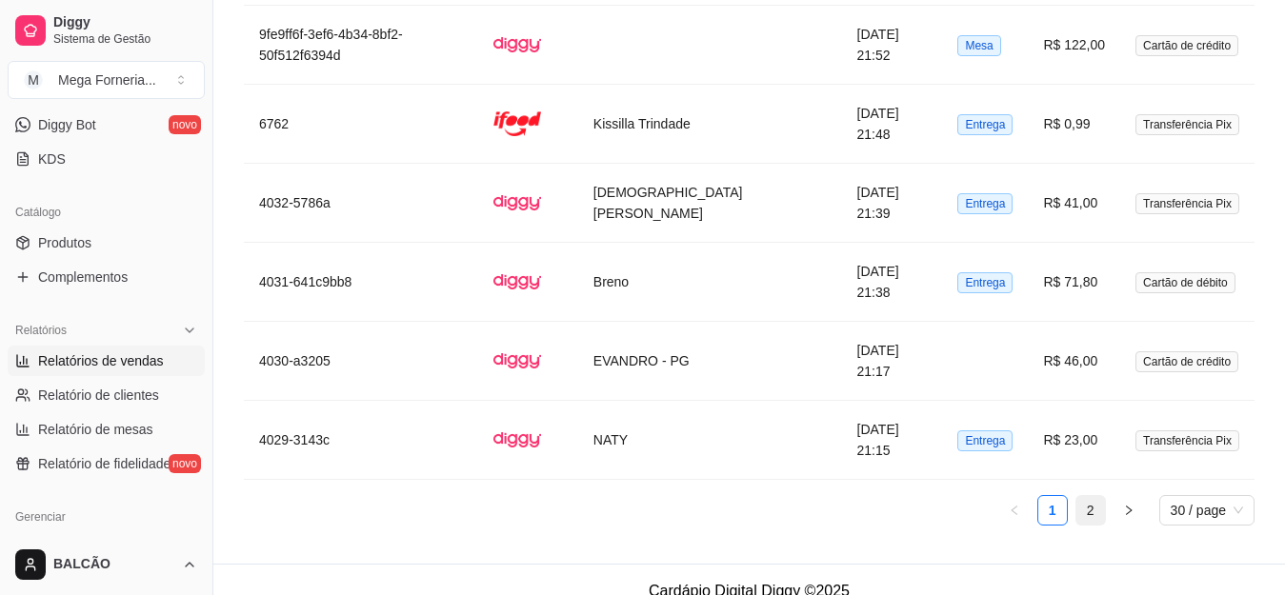
click at [1096, 496] on link "2" at bounding box center [1091, 510] width 29 height 29
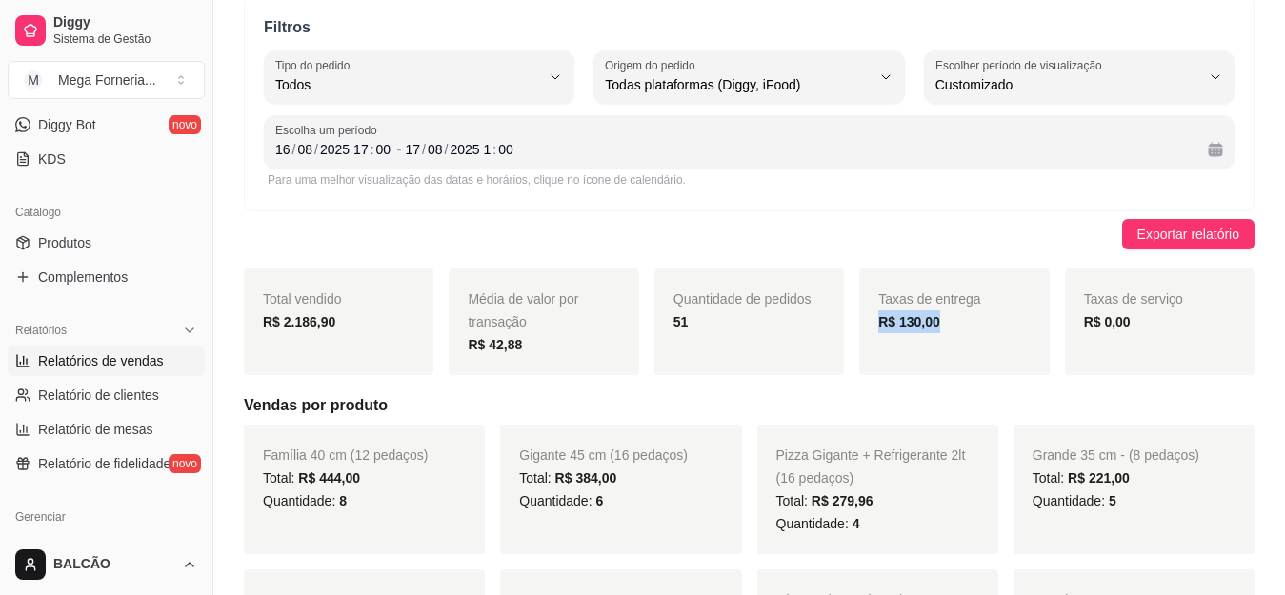
scroll to position [0, 0]
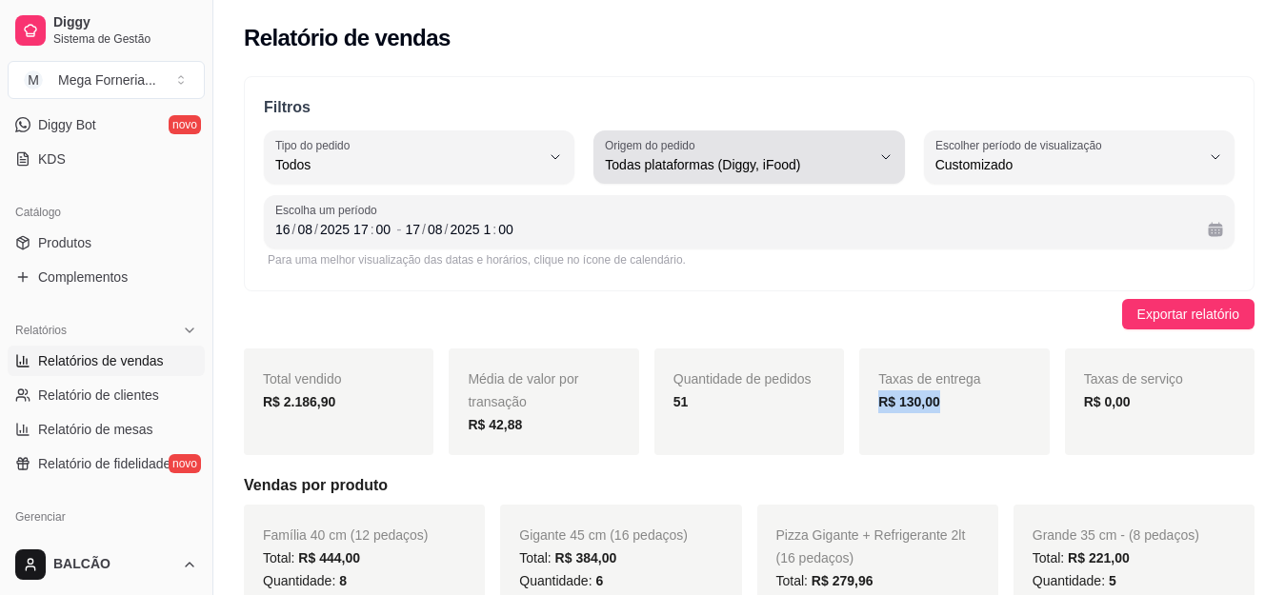
click at [783, 162] on span "Todas plataformas (Diggy, iFood)" at bounding box center [737, 164] width 265 height 19
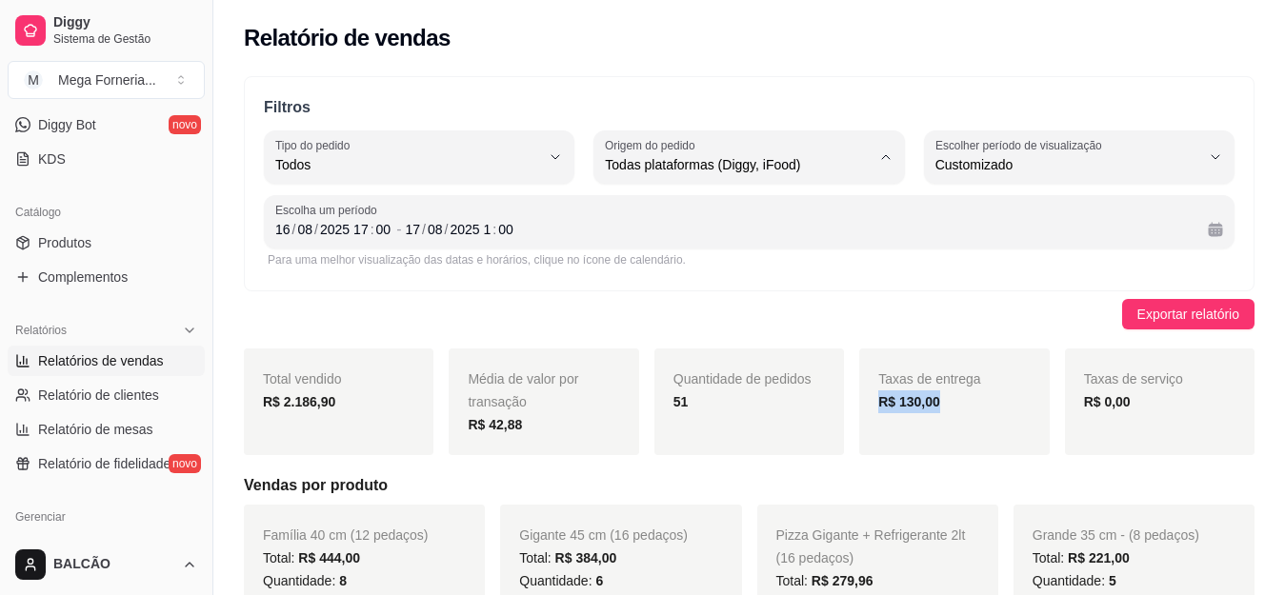
click at [777, 274] on span "iFood" at bounding box center [740, 273] width 251 height 18
type input "IFOOD"
select select "IFOOD"
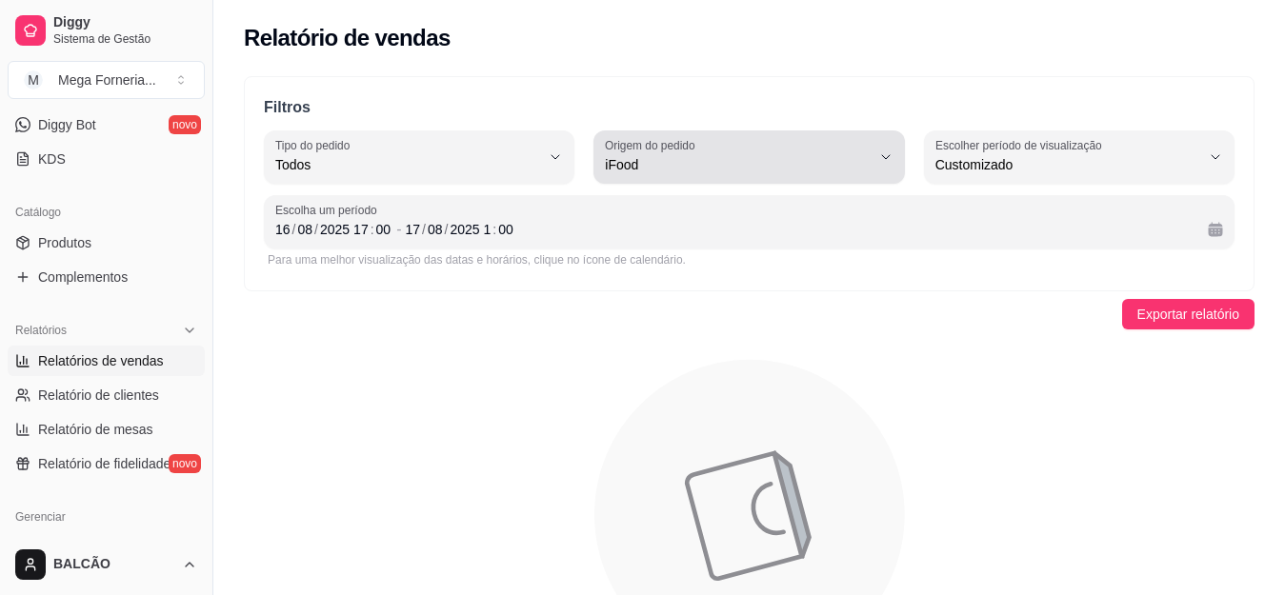
click at [663, 150] on label "Origem do pedido" at bounding box center [653, 145] width 96 height 16
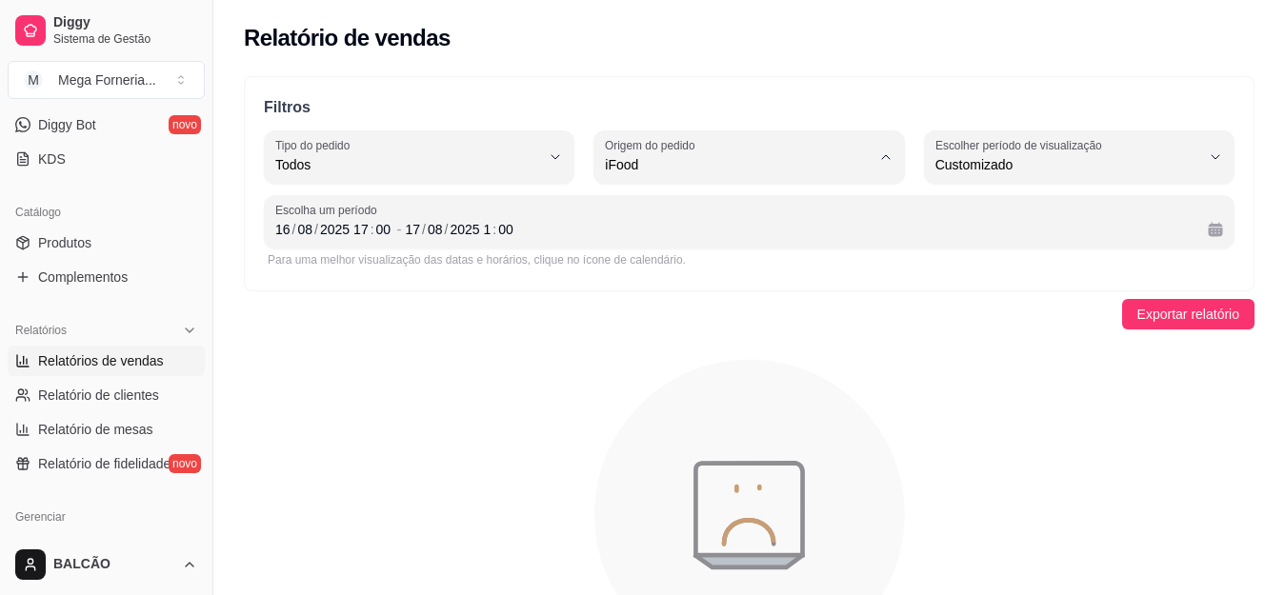
click at [669, 253] on li "Diggy" at bounding box center [750, 242] width 284 height 30
type input "DIGGY"
select select "DIGGY"
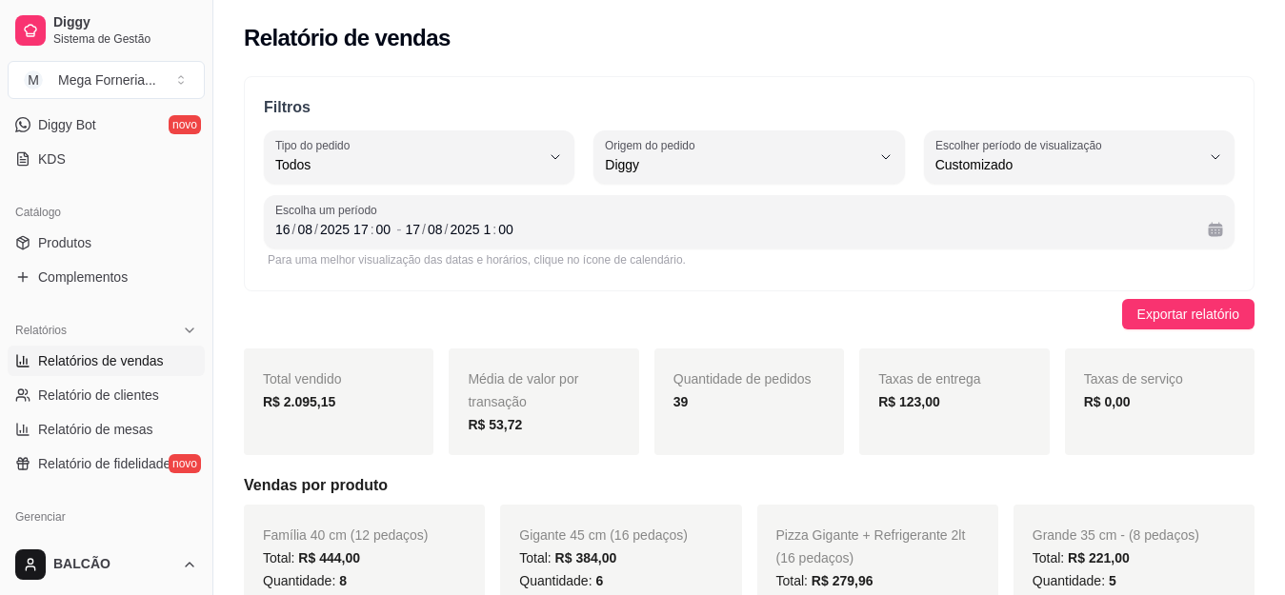
click at [927, 403] on strong "R$ 123,00" at bounding box center [909, 401] width 62 height 15
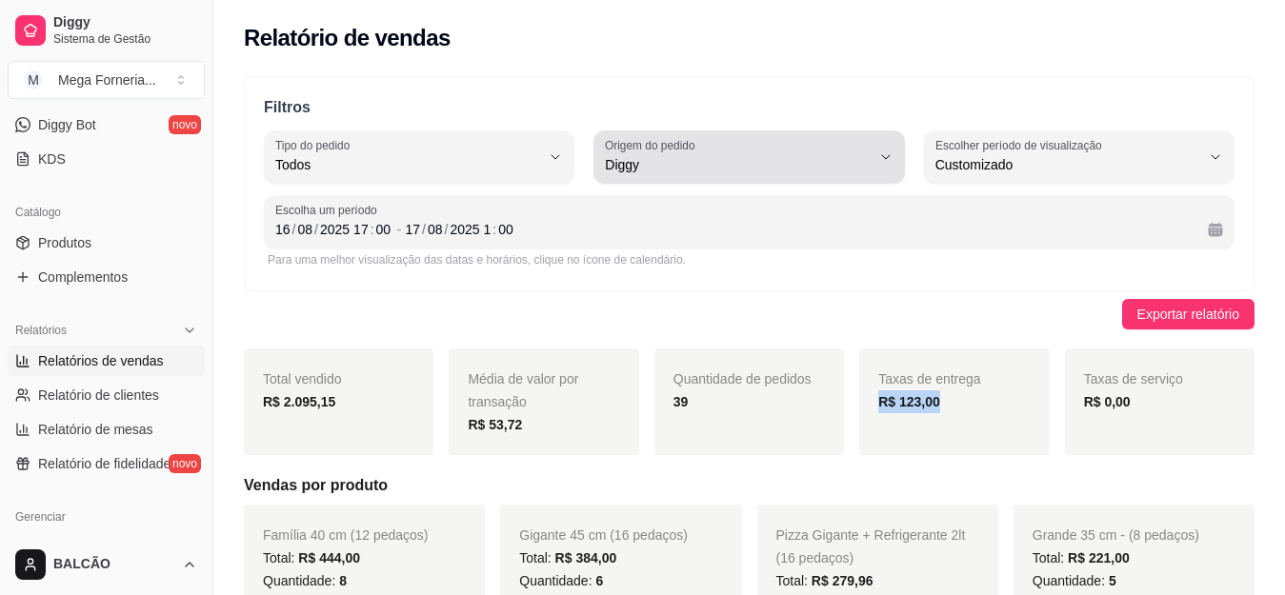
click at [681, 168] on span "Diggy" at bounding box center [737, 164] width 265 height 19
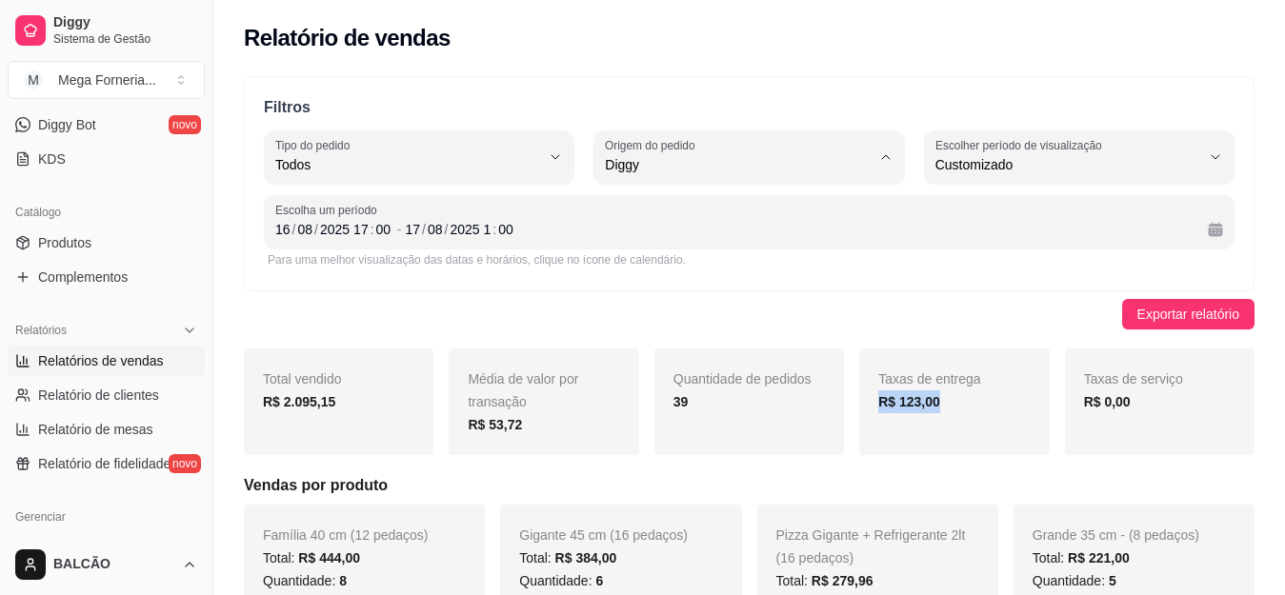
click at [700, 265] on li "iFood" at bounding box center [750, 273] width 284 height 30
type input "IFOOD"
select select "IFOOD"
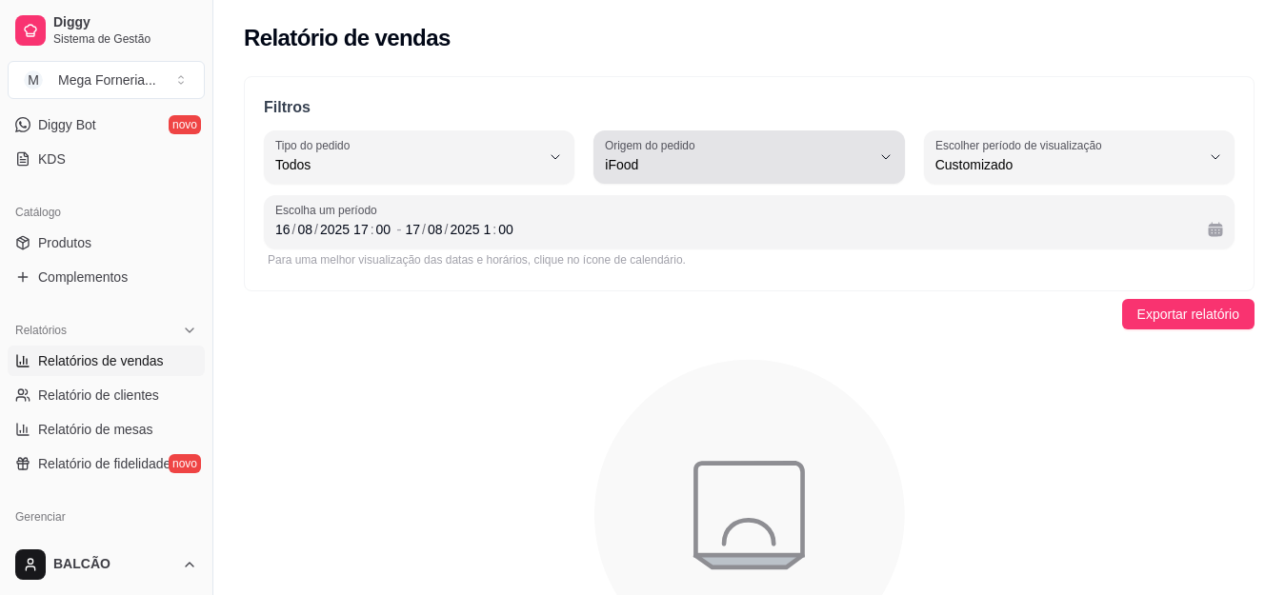
click at [728, 171] on span "iFood" at bounding box center [737, 164] width 265 height 19
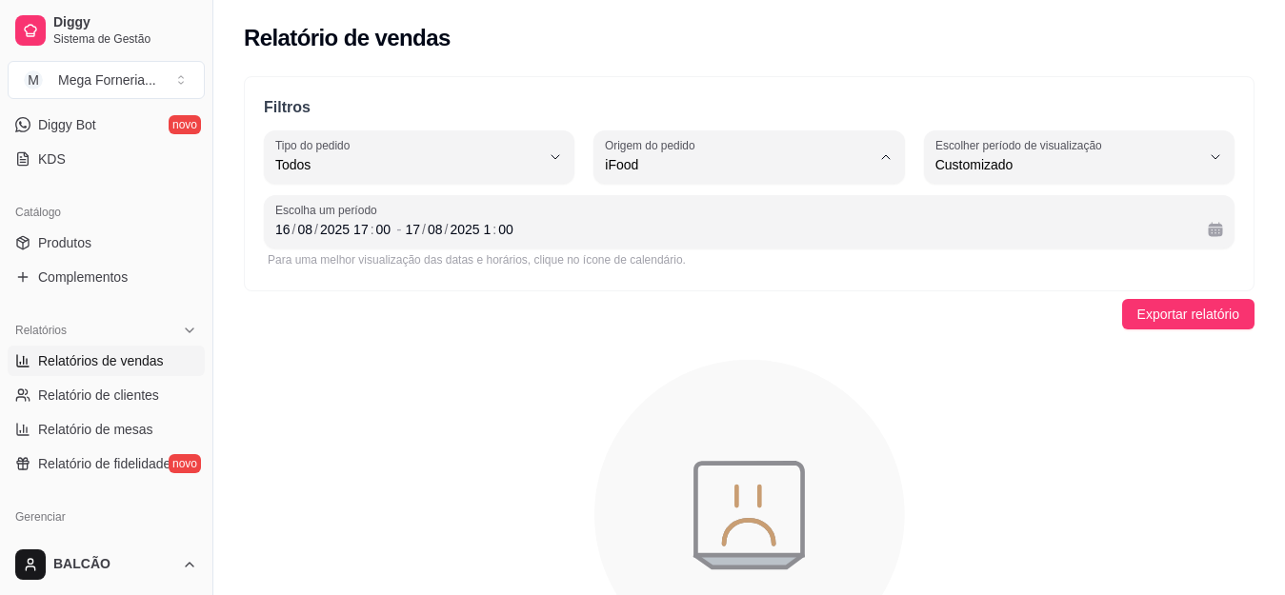
click at [705, 274] on span "iFood" at bounding box center [740, 273] width 251 height 18
click at [687, 181] on button "Origem do pedido iFood" at bounding box center [749, 157] width 311 height 53
click at [688, 212] on span "Todas plataformas (Diggy, iFood)" at bounding box center [740, 210] width 251 height 18
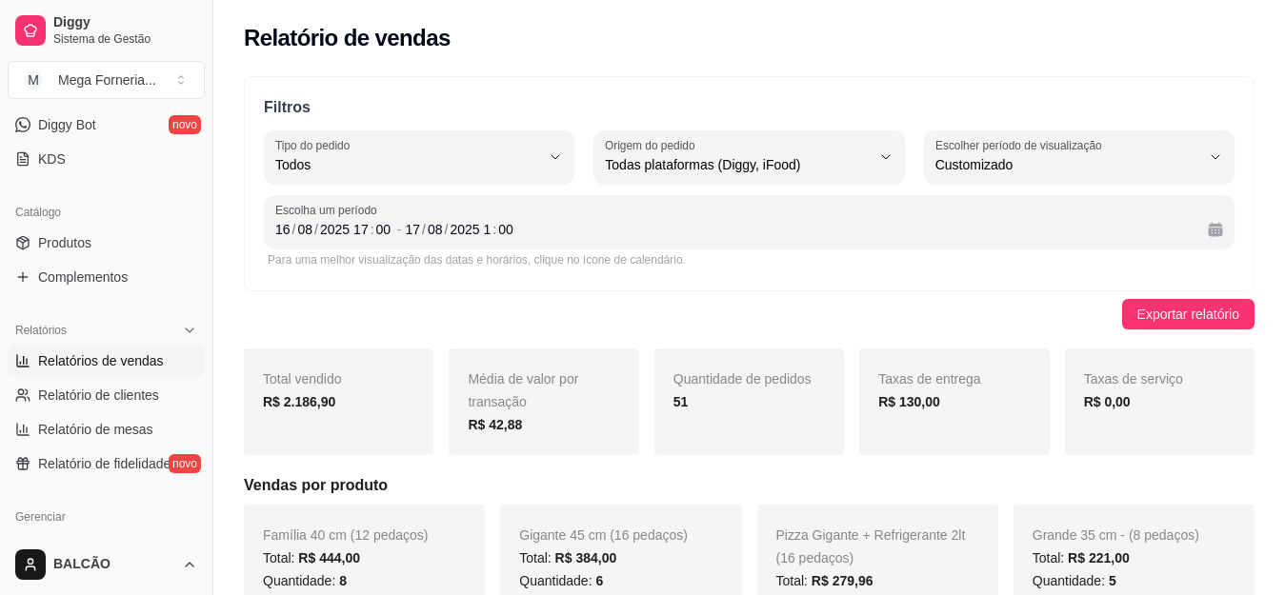
type input "ALL"
select select "ALL"
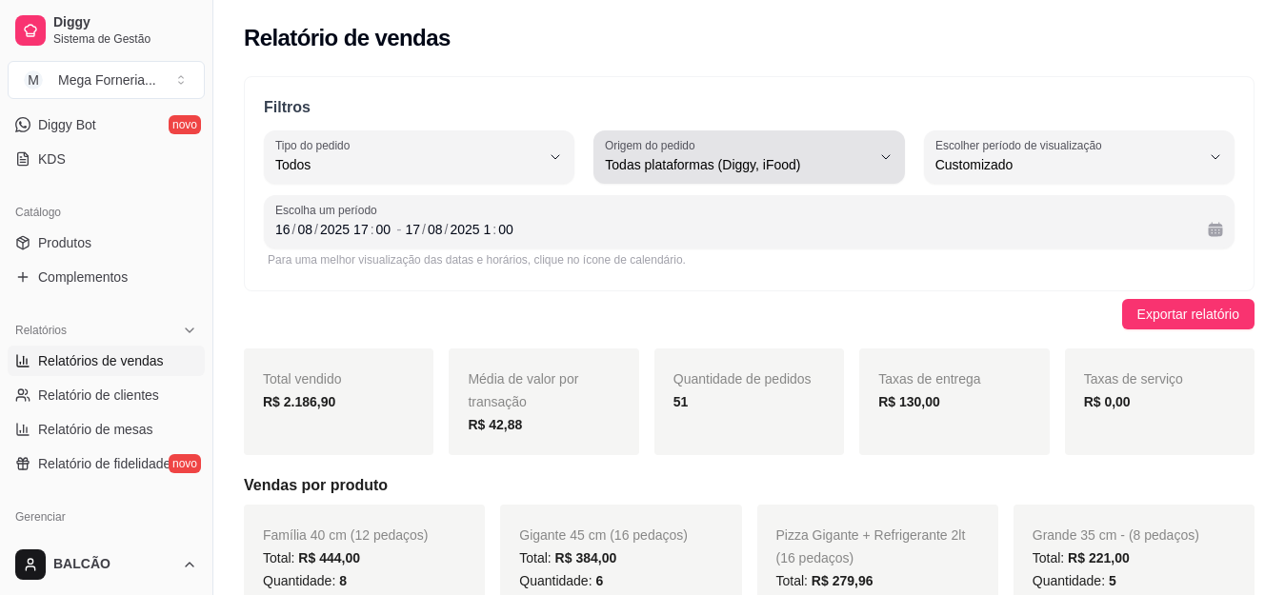
click at [717, 153] on div "Todas plataformas (Diggy, iFood)" at bounding box center [737, 157] width 265 height 38
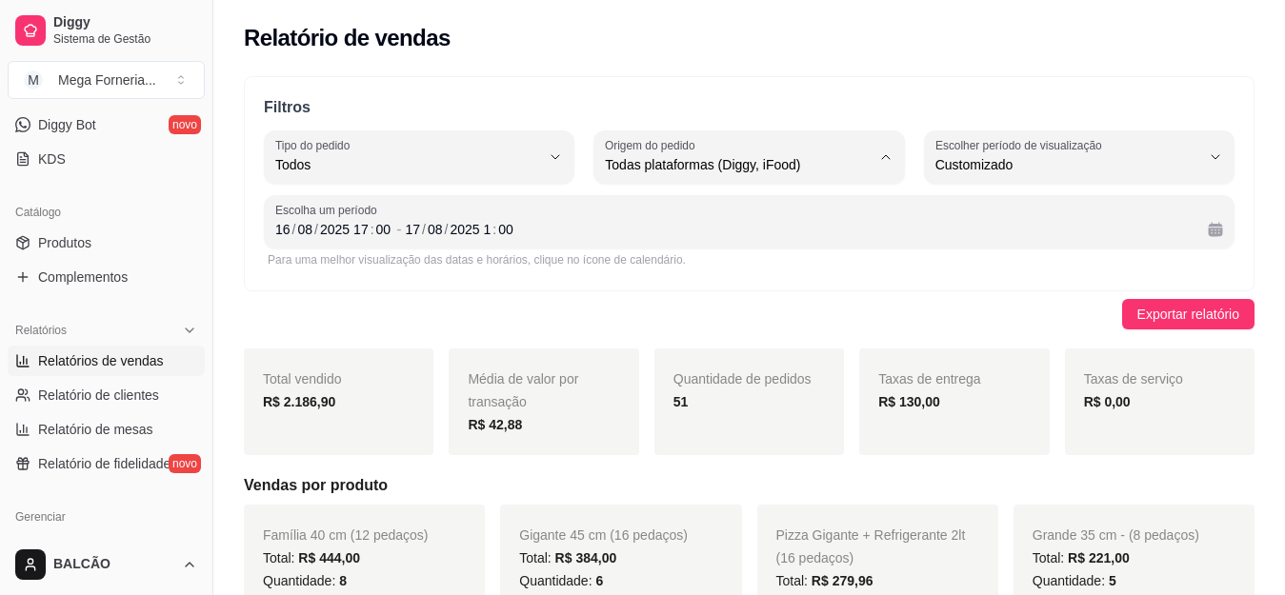
click at [705, 280] on span "iFood" at bounding box center [740, 273] width 251 height 18
type input "IFOOD"
select select "IFOOD"
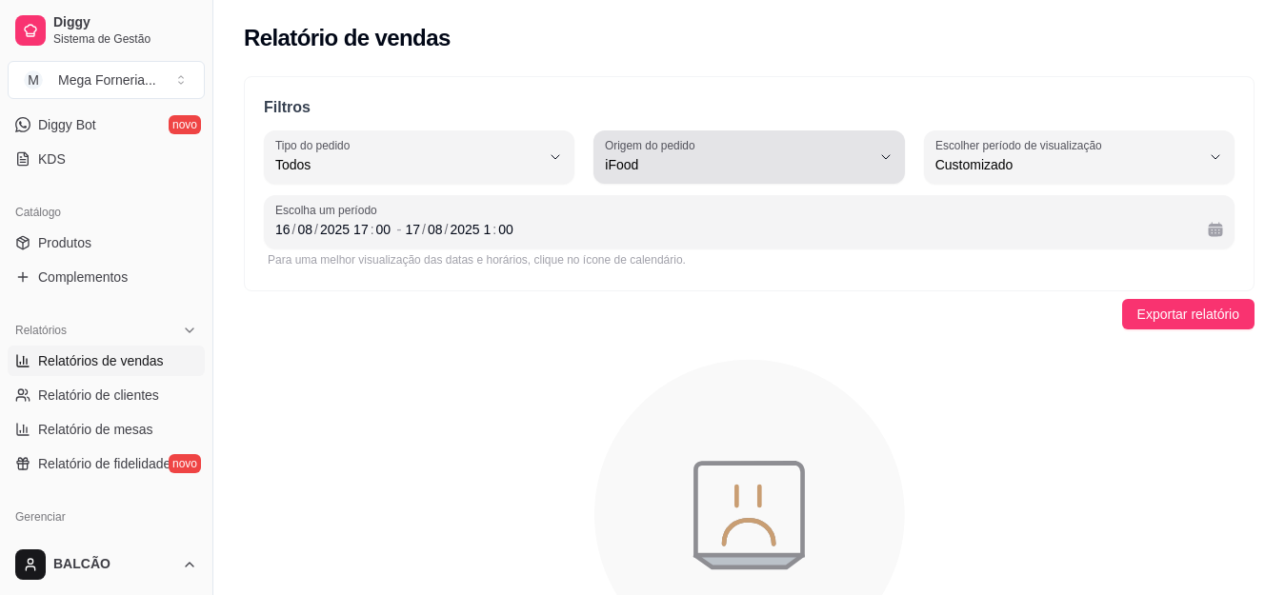
click at [736, 168] on span "iFood" at bounding box center [737, 164] width 265 height 19
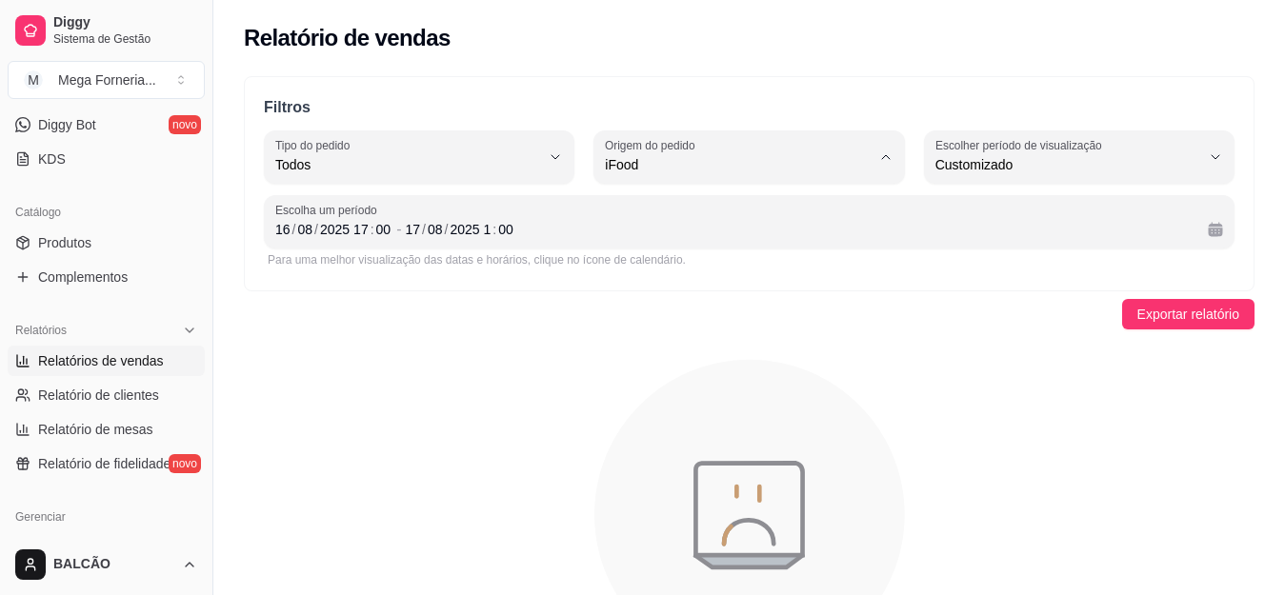
click at [696, 213] on span "Todas plataformas (Diggy, iFood)" at bounding box center [740, 210] width 251 height 18
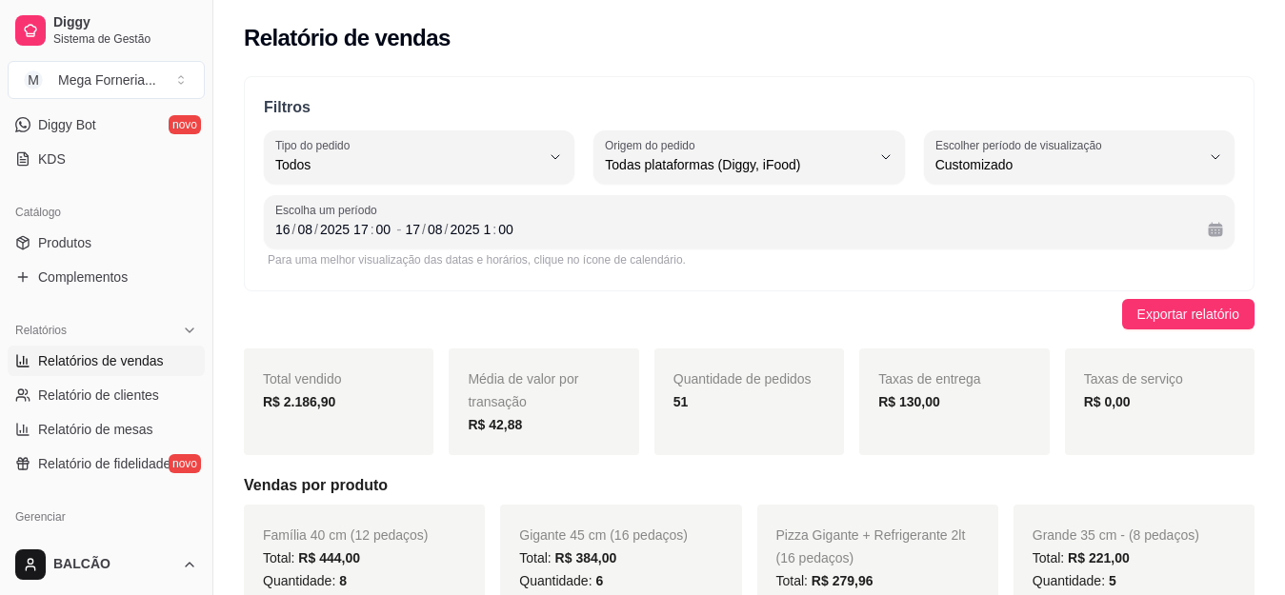
type input "ALL"
select select "ALL"
click at [740, 151] on div "Todas plataformas (Diggy, iFood)" at bounding box center [737, 157] width 265 height 38
click at [734, 274] on span "iFood" at bounding box center [740, 273] width 251 height 18
type input "IFOOD"
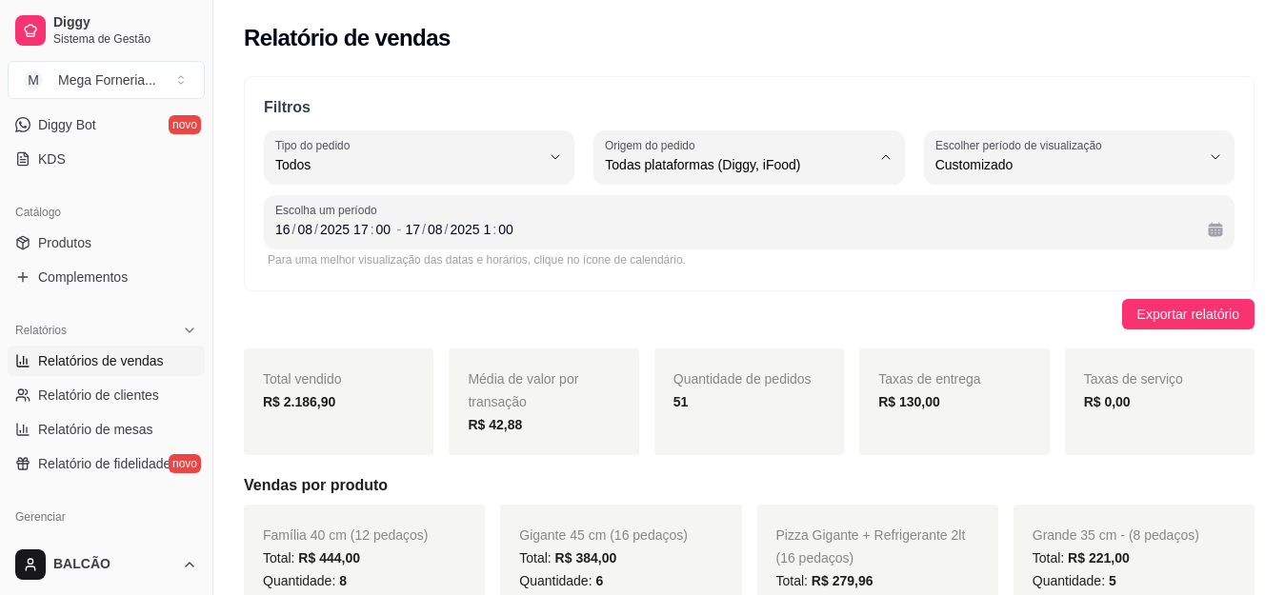
select select "IFOOD"
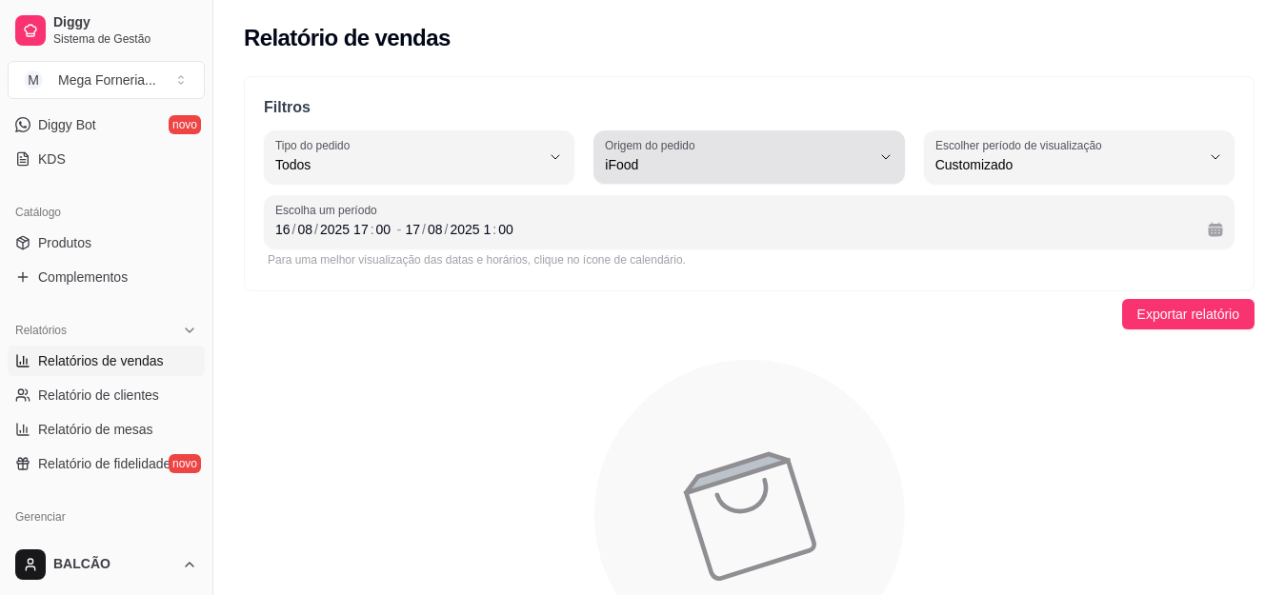
click at [860, 173] on span "iFood" at bounding box center [737, 164] width 265 height 19
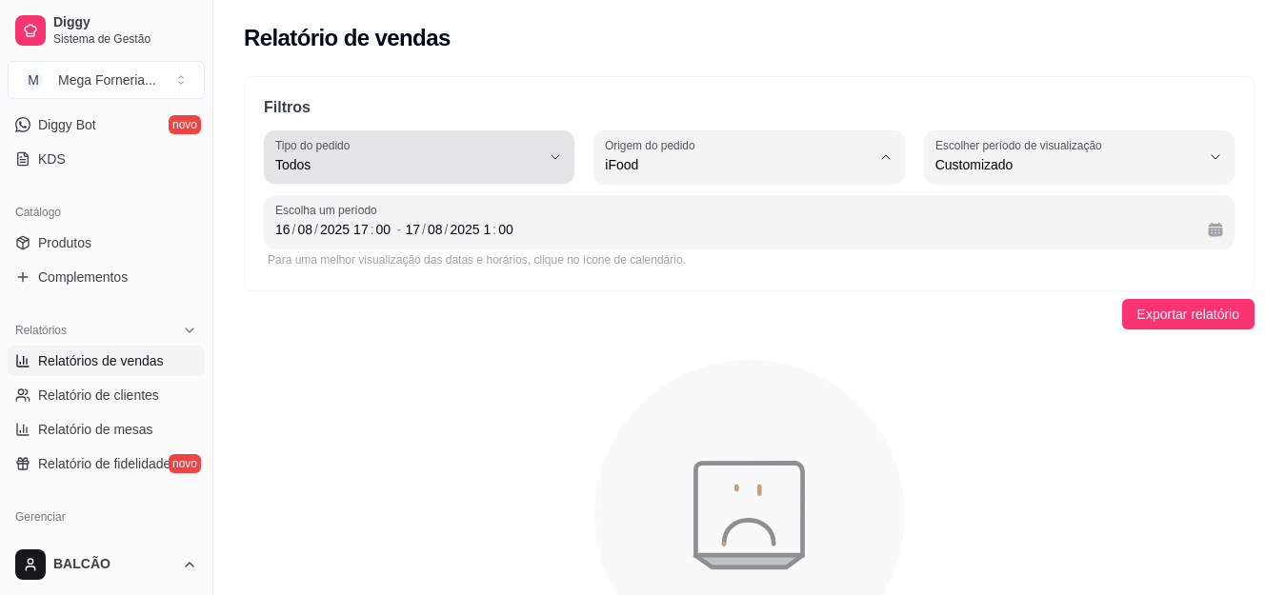
click at [398, 138] on div "Todos" at bounding box center [407, 157] width 265 height 38
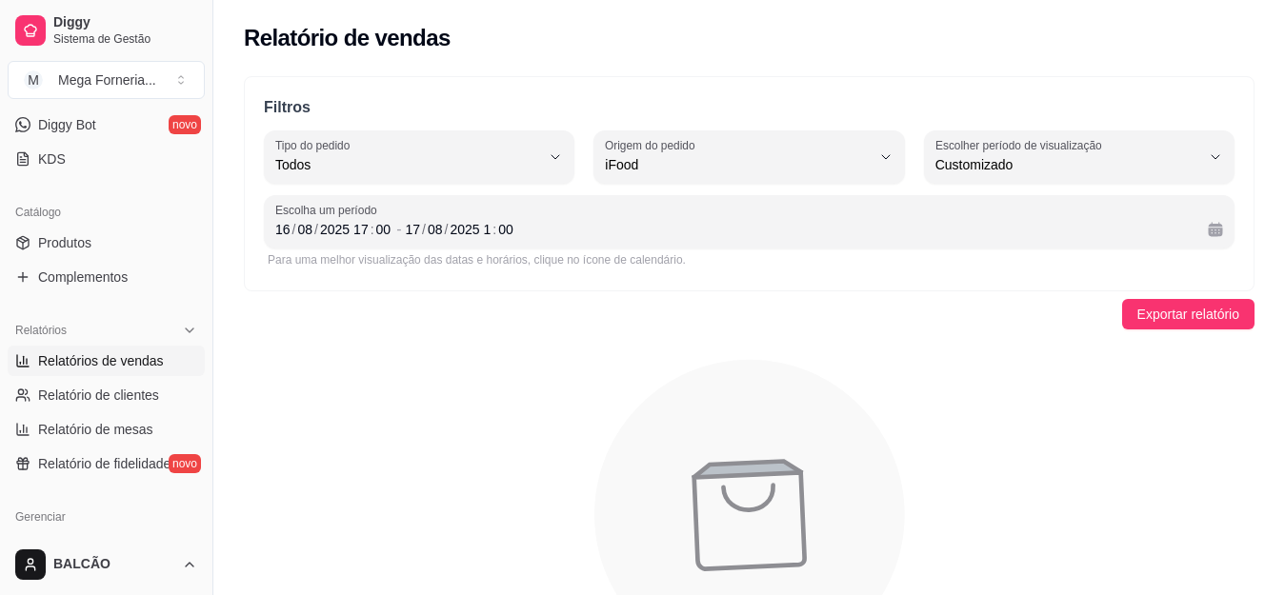
click at [716, 257] on div "Para uma melhor visualização das datas e horários, clique no ícone de calendári…" at bounding box center [749, 259] width 963 height 15
click at [587, 230] on div "[DATE] 1 : 00" at bounding box center [799, 229] width 788 height 23
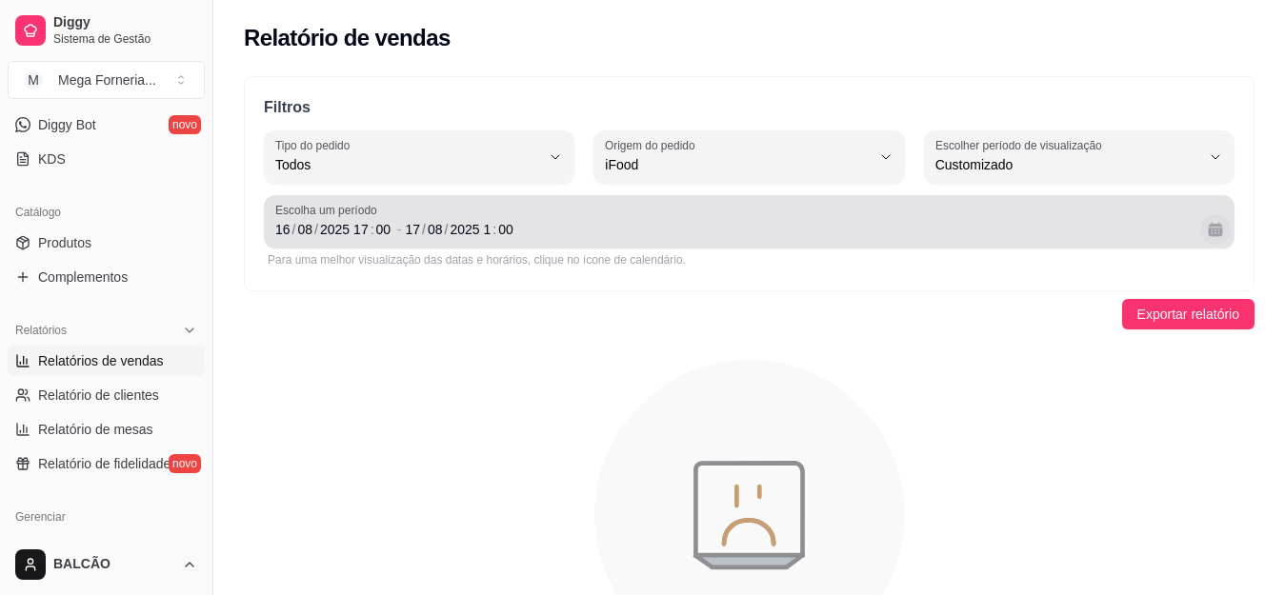
click at [1215, 233] on button "Calendário" at bounding box center [1215, 229] width 30 height 30
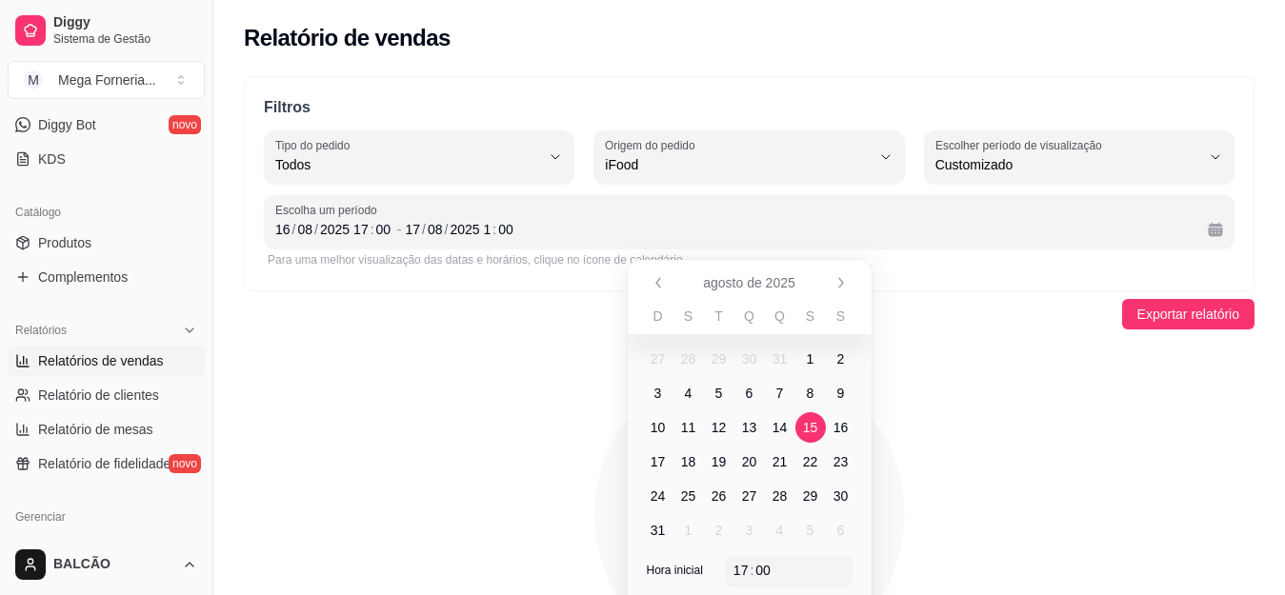
click at [811, 424] on span "15" at bounding box center [810, 427] width 15 height 19
click at [839, 428] on span "16" at bounding box center [841, 427] width 15 height 19
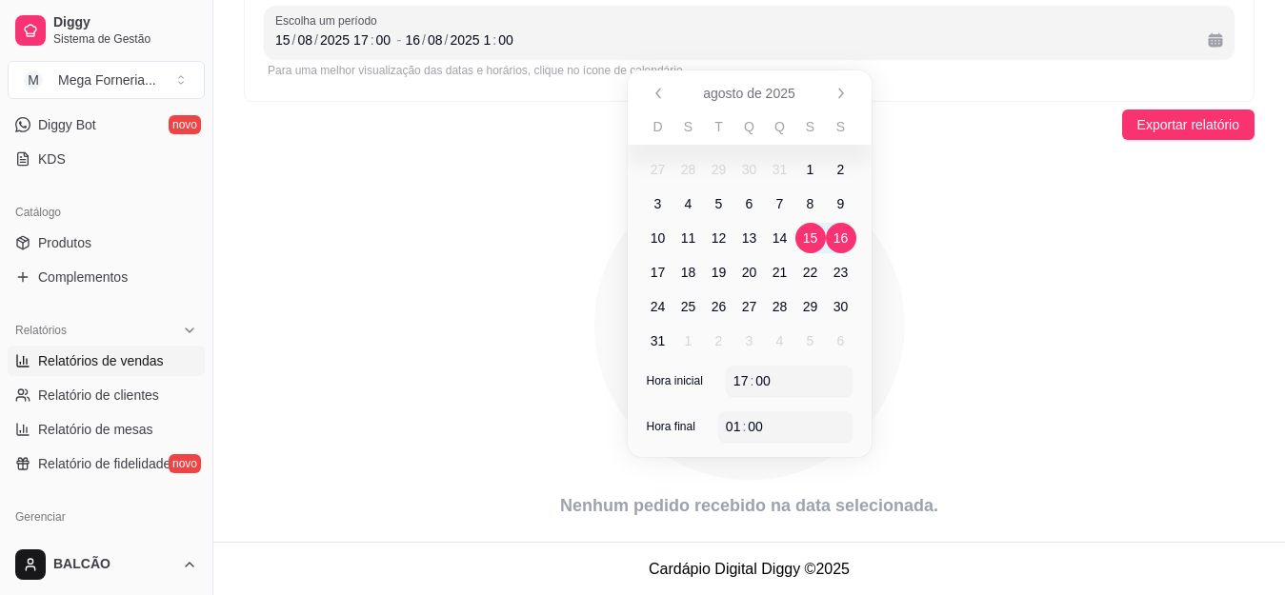
scroll to position [191, 0]
click at [986, 343] on icon "animation" at bounding box center [749, 324] width 1011 height 333
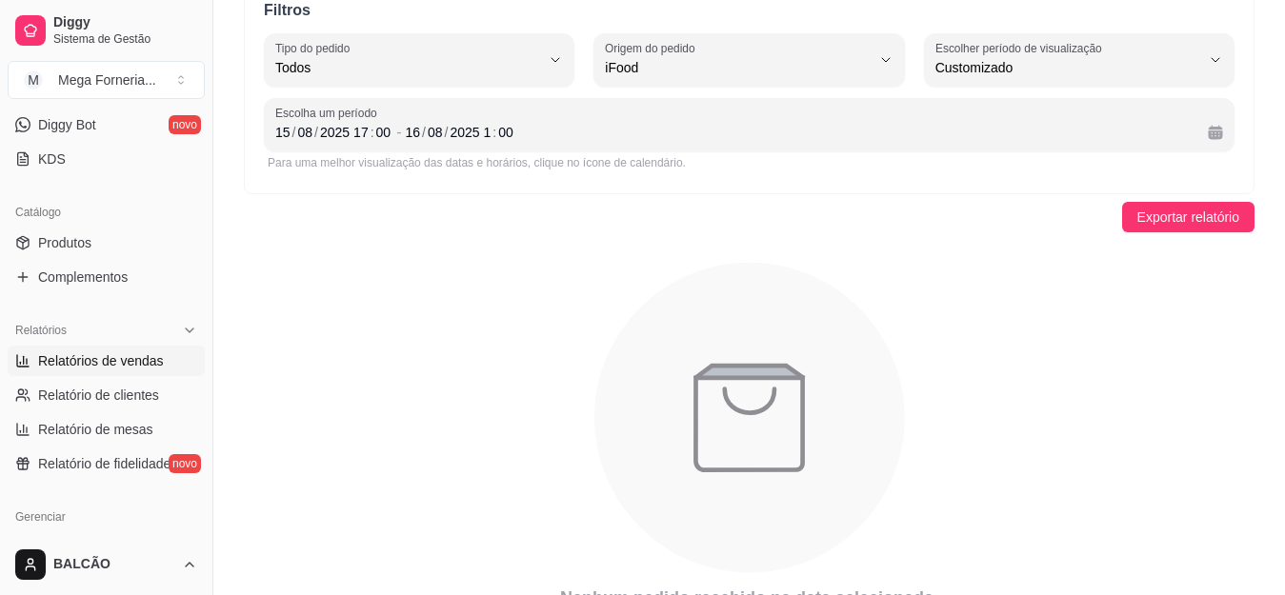
scroll to position [0, 0]
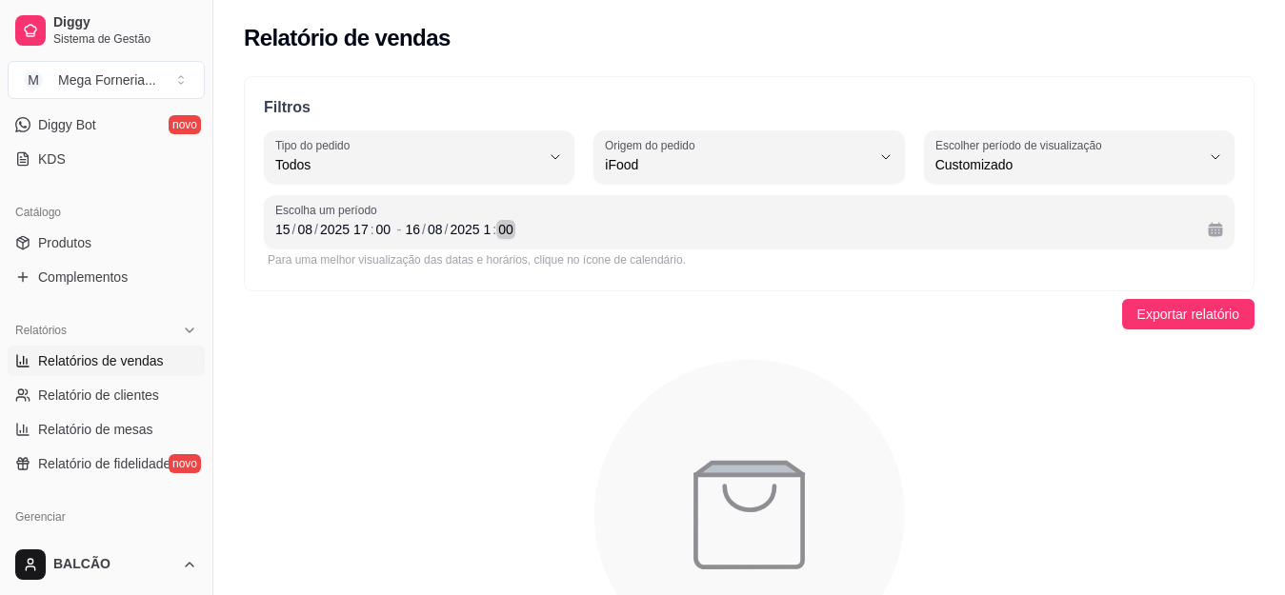
click at [697, 224] on div "[DATE] 1 : 00" at bounding box center [799, 229] width 788 height 23
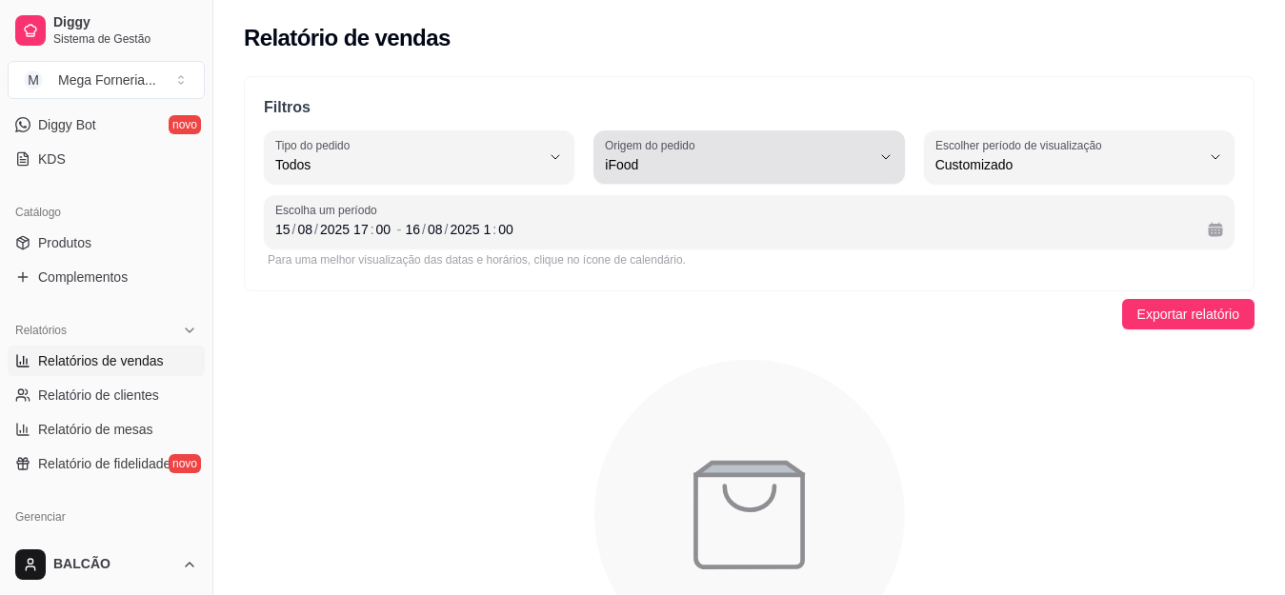
click at [700, 139] on label "Origem do pedido" at bounding box center [653, 145] width 96 height 16
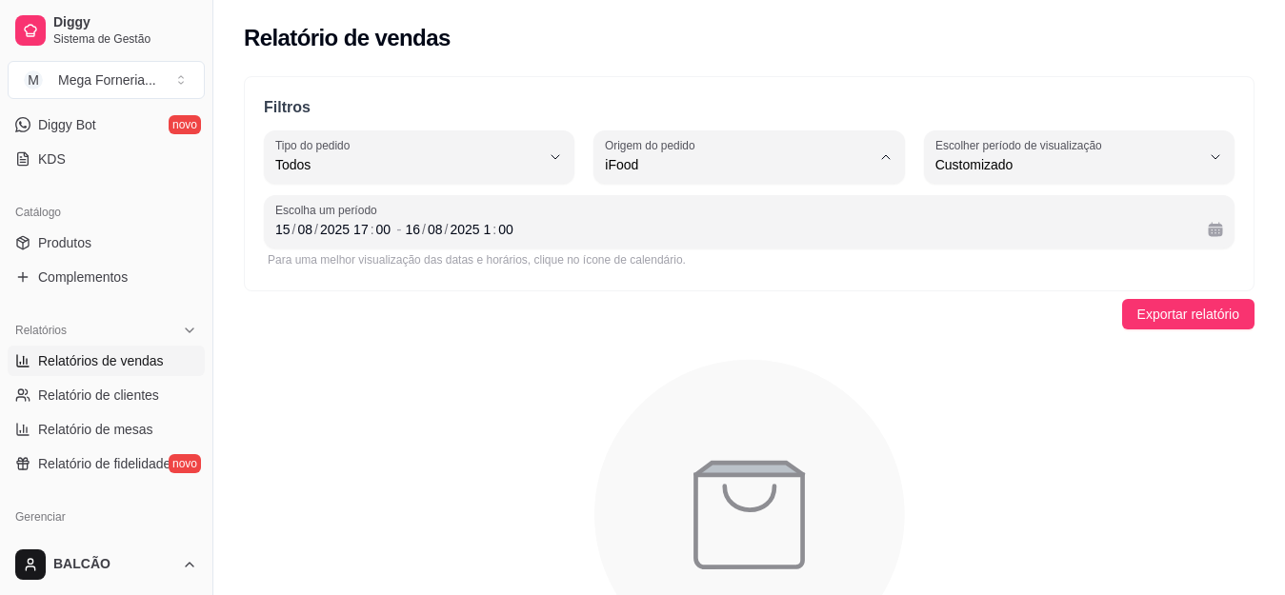
click at [674, 196] on li "Todas plataformas (Diggy, iFood)" at bounding box center [750, 211] width 284 height 30
type input "ALL"
select select "ALL"
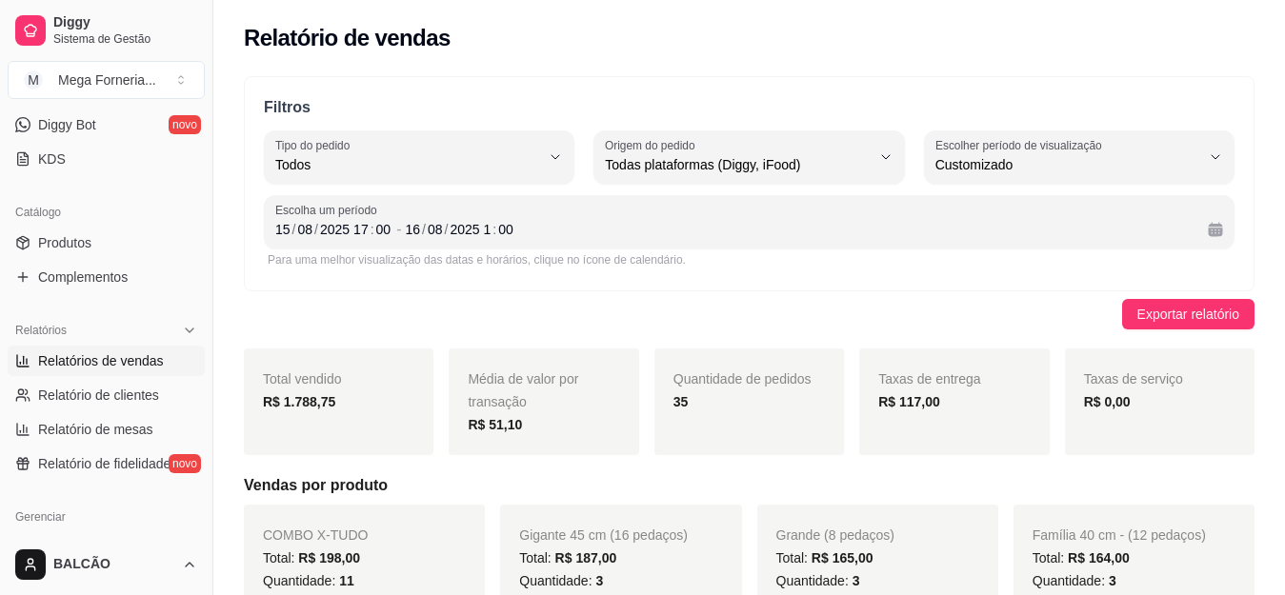
click at [917, 401] on strong "R$ 117,00" at bounding box center [909, 401] width 62 height 15
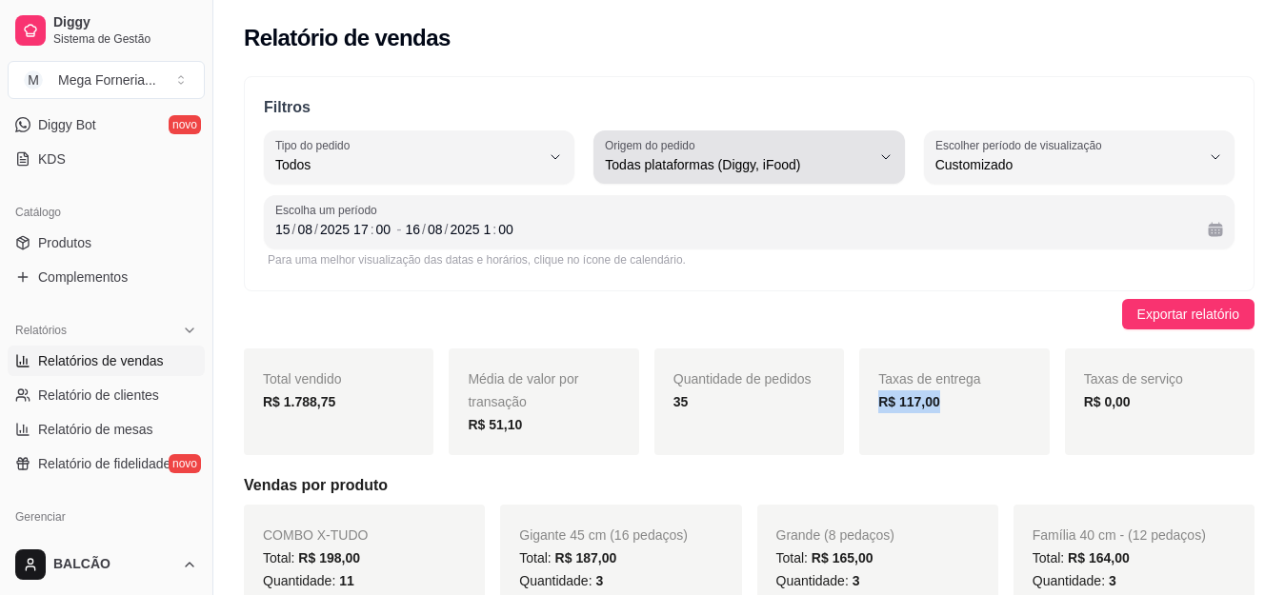
click at [797, 170] on span "Todas plataformas (Diggy, iFood)" at bounding box center [737, 164] width 265 height 19
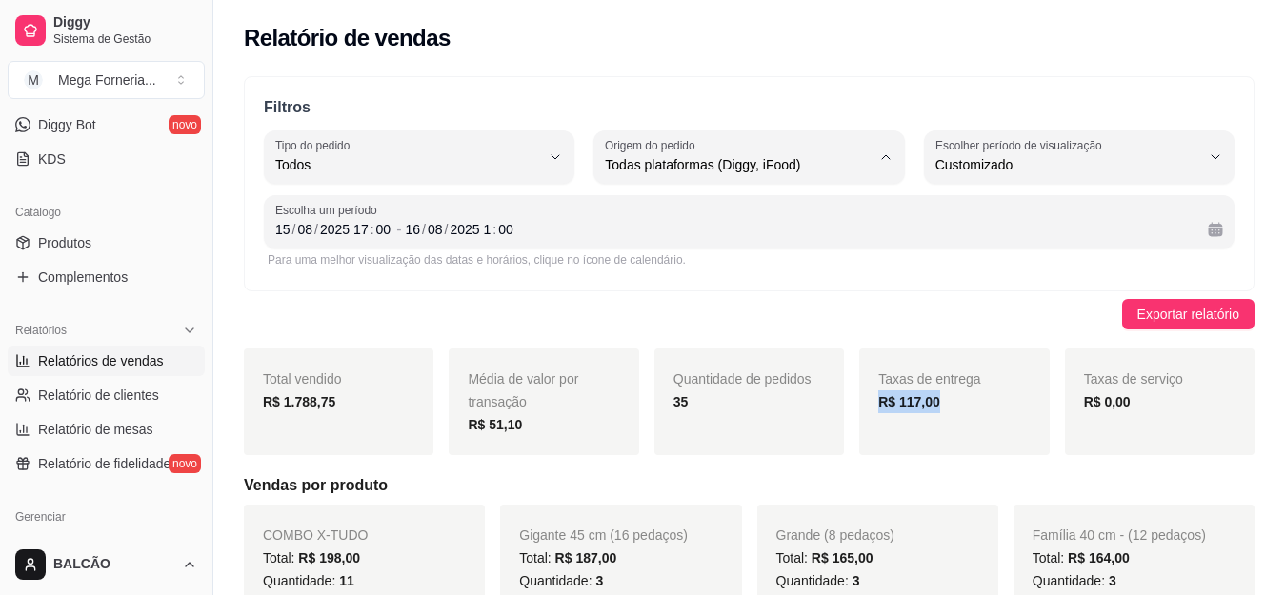
click at [715, 278] on span "iFood" at bounding box center [740, 273] width 251 height 18
type input "IFOOD"
select select "IFOOD"
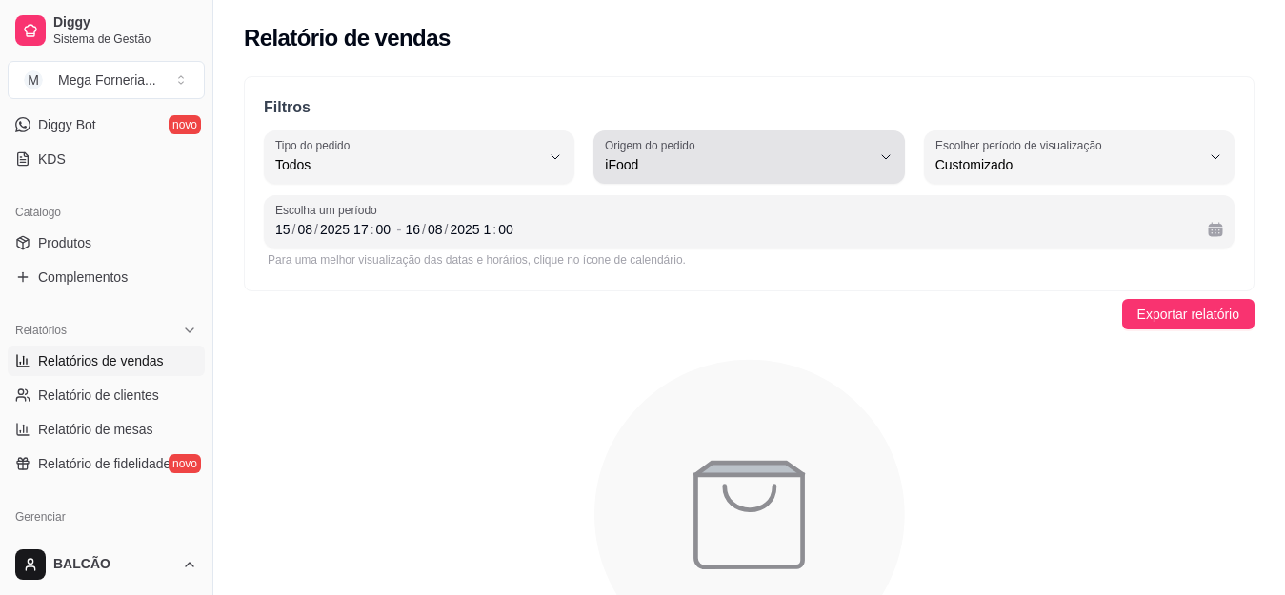
click at [783, 159] on span "iFood" at bounding box center [737, 164] width 265 height 19
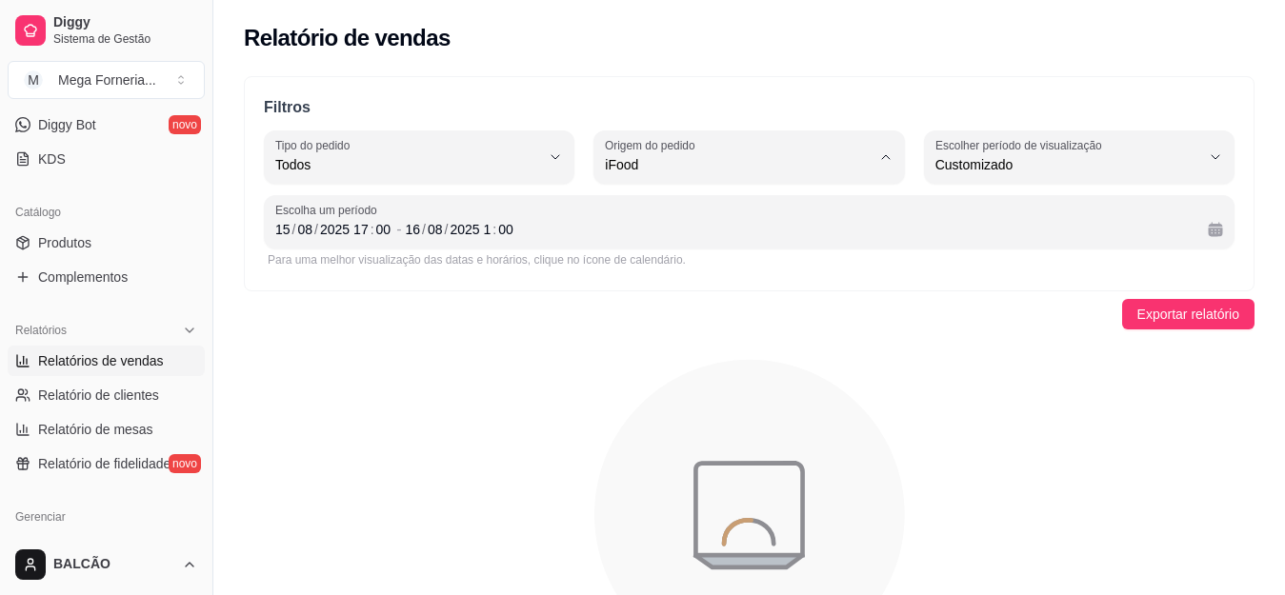
click at [764, 211] on span "Todas plataformas (Diggy, iFood)" at bounding box center [740, 210] width 251 height 18
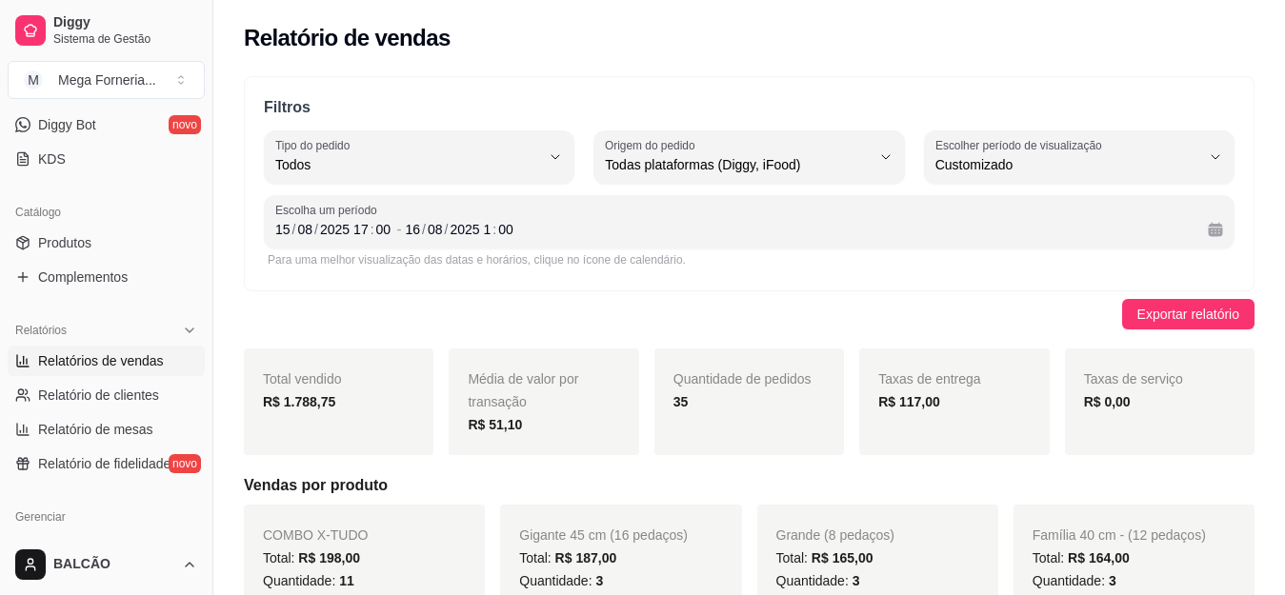
type input "ALL"
select select "ALL"
click at [909, 270] on div "Para uma melhor visualização das datas e horários, clique no ícone de calendári…" at bounding box center [749, 260] width 971 height 23
